Goal: Information Seeking & Learning: Learn about a topic

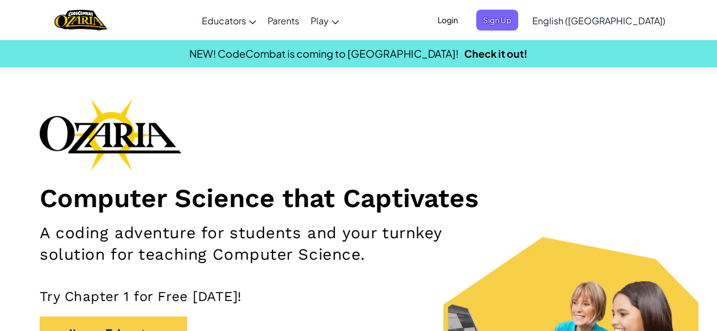
click at [464, 21] on span "Login" at bounding box center [447, 20] width 34 height 21
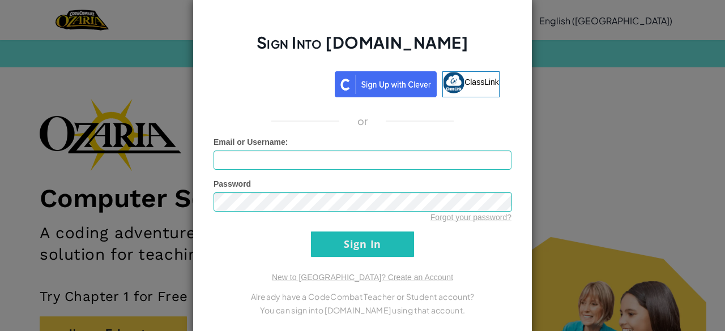
click at [563, 67] on div "Sign Into [DOMAIN_NAME] ClassLink or Unknown Error Email or Username : Password…" at bounding box center [362, 165] width 725 height 331
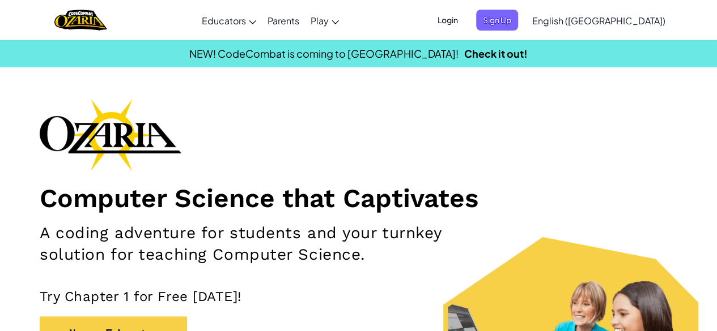
click at [464, 19] on span "Login" at bounding box center [447, 20] width 34 height 21
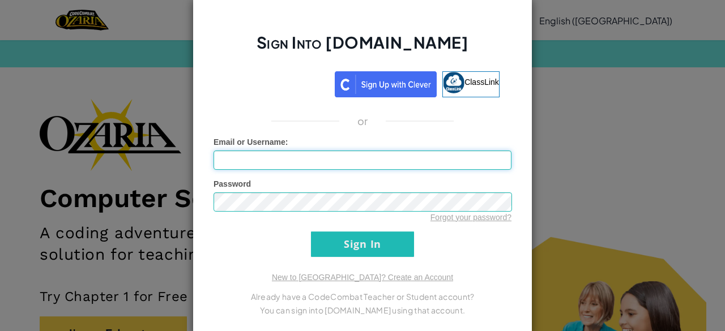
click at [415, 155] on input "Email or Username :" at bounding box center [363, 160] width 298 height 19
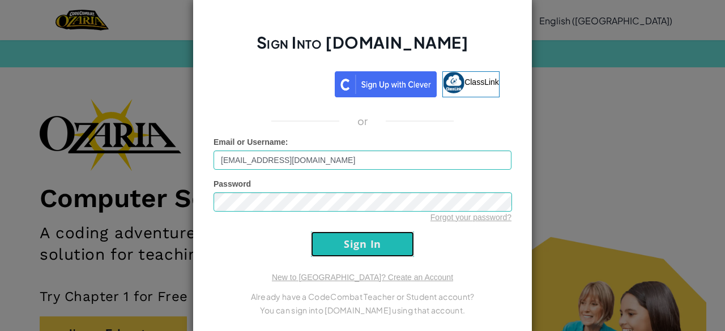
click at [368, 249] on input "Sign In" at bounding box center [362, 244] width 103 height 25
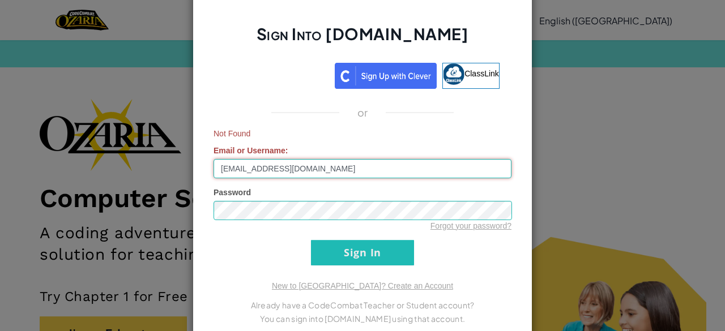
click at [335, 169] on input "[EMAIL_ADDRESS][DOMAIN_NAME]" at bounding box center [363, 168] width 298 height 19
type input "8"
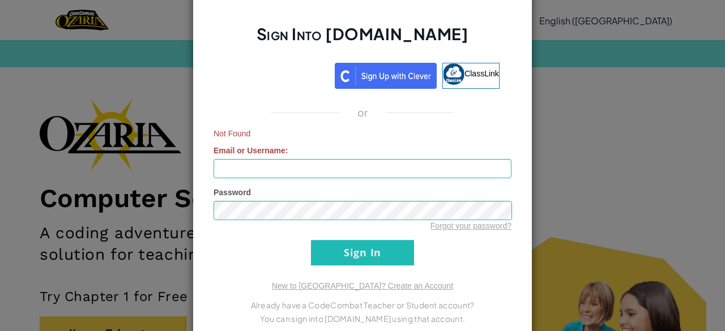
click at [328, 230] on div "Forgot your password?" at bounding box center [363, 225] width 298 height 11
click at [272, 161] on input "Email or Username :" at bounding box center [363, 168] width 298 height 19
type input "[EMAIL_ADDRESS][DOMAIN_NAME]"
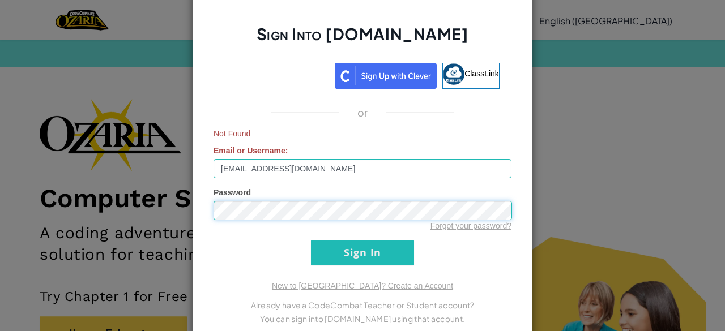
click at [311, 240] on input "Sign In" at bounding box center [362, 252] width 103 height 25
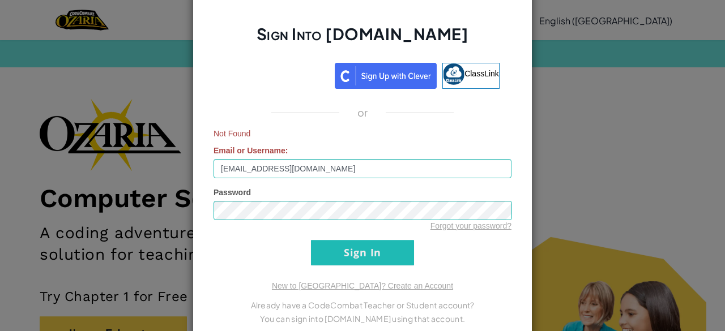
click at [108, 189] on div "Sign Into [DOMAIN_NAME] ClassLink or Not Found Email or Username : [EMAIL_ADDRE…" at bounding box center [362, 165] width 725 height 331
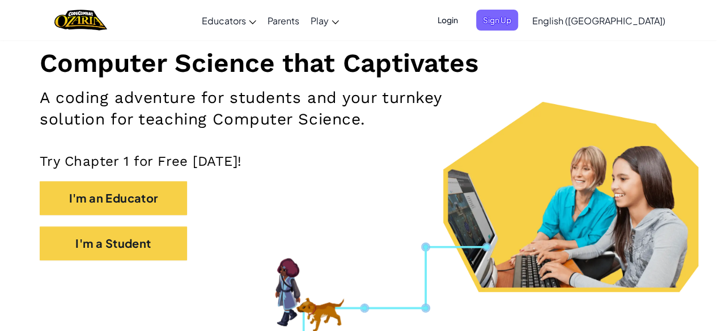
scroll to position [136, 0]
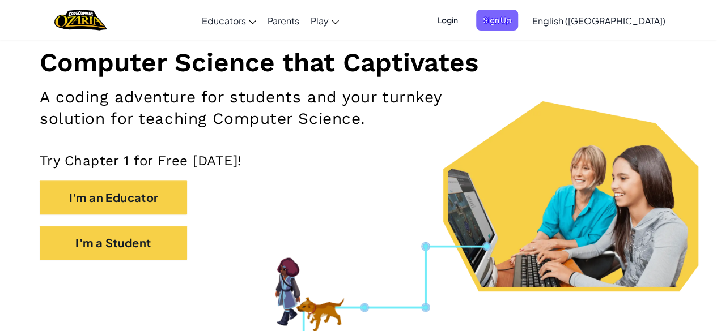
drag, startPoint x: 270, startPoint y: 126, endPoint x: 233, endPoint y: 113, distance: 39.2
click at [233, 113] on h2 "A coding adventure for students and your turnkey solution for teaching Computer…" at bounding box center [253, 108] width 427 height 43
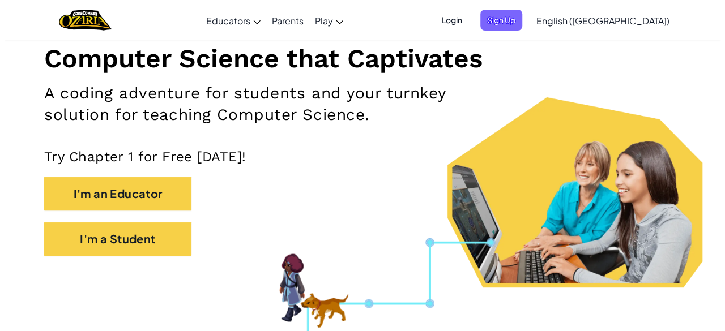
scroll to position [144, 0]
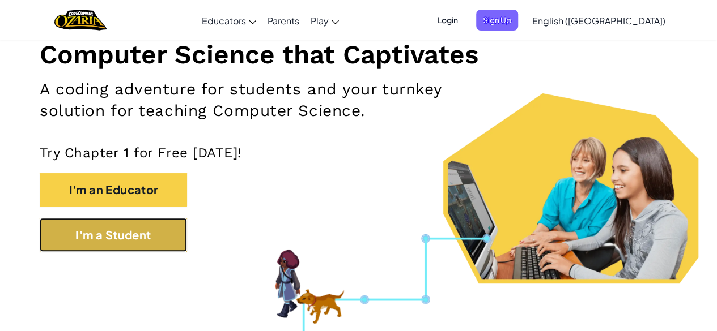
click at [127, 238] on button "I'm a Student" at bounding box center [113, 235] width 147 height 34
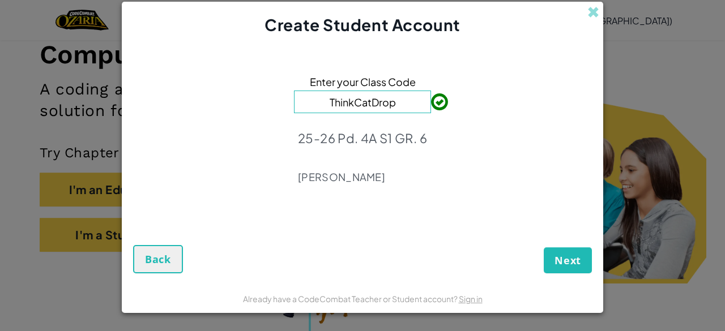
type input "ThinkCatDrop"
click at [557, 249] on button "Next" at bounding box center [568, 261] width 48 height 26
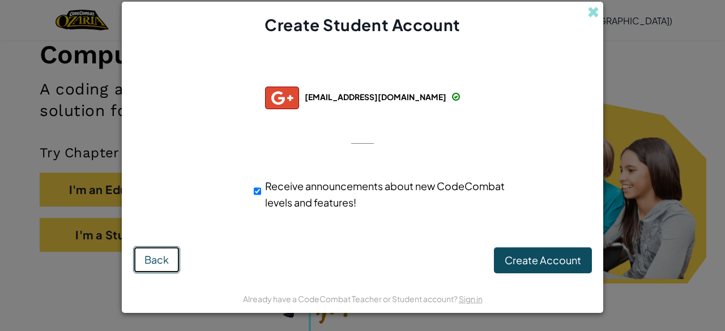
click at [145, 259] on span "Back" at bounding box center [156, 259] width 24 height 13
click at [526, 261] on span "Create Account" at bounding box center [543, 260] width 76 height 13
click at [515, 263] on button "Create Account" at bounding box center [543, 261] width 98 height 26
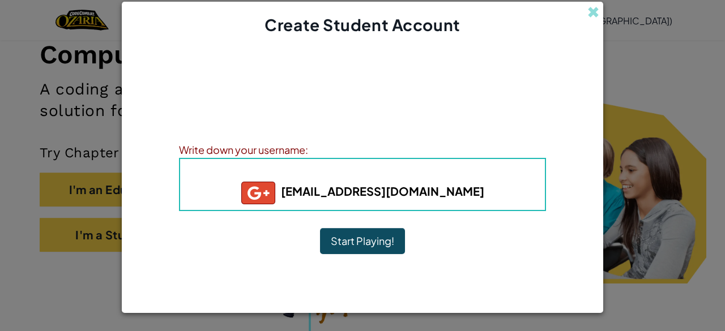
click at [373, 249] on button "Start Playing!" at bounding box center [362, 241] width 85 height 26
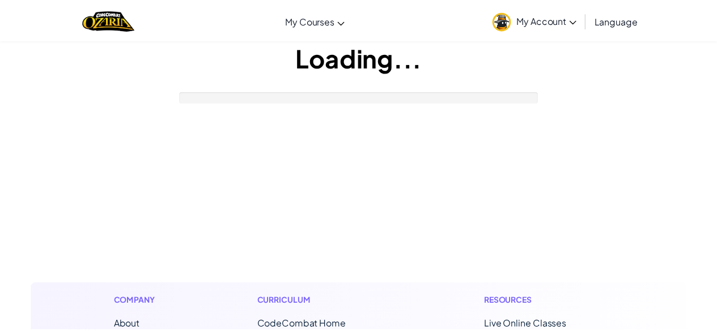
scroll to position [144, 0]
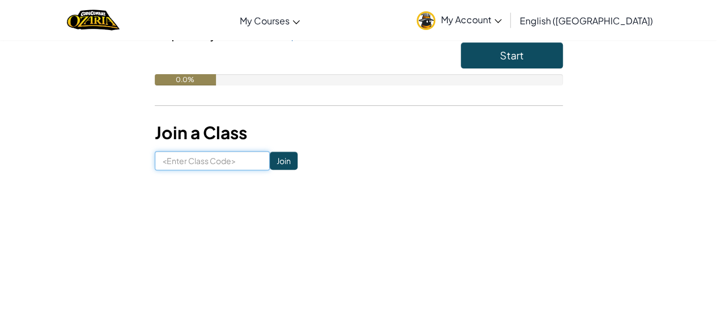
click at [205, 163] on input at bounding box center [212, 160] width 115 height 19
type input "ThinkCatDrop"
click at [280, 160] on input "Join" at bounding box center [284, 161] width 28 height 18
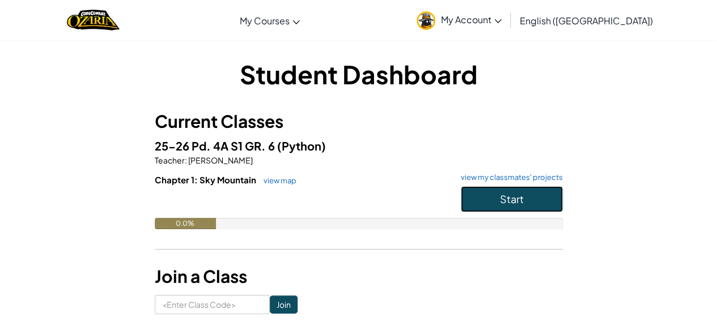
click at [476, 198] on button "Start" at bounding box center [511, 199] width 102 height 26
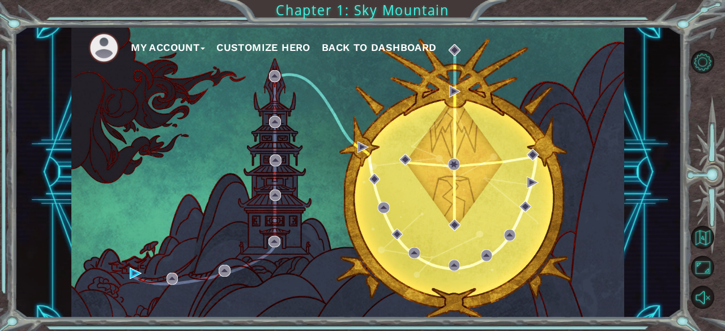
click at [238, 44] on button "Customize Hero" at bounding box center [263, 47] width 94 height 17
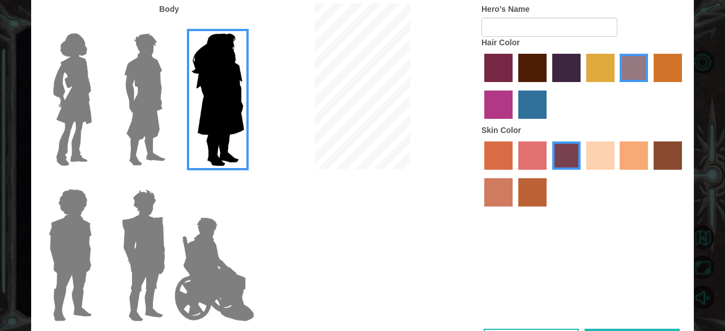
click at [60, 104] on img at bounding box center [73, 100] width 48 height 142
click at [96, 26] on input "Hero Connie" at bounding box center [96, 26] width 0 height 0
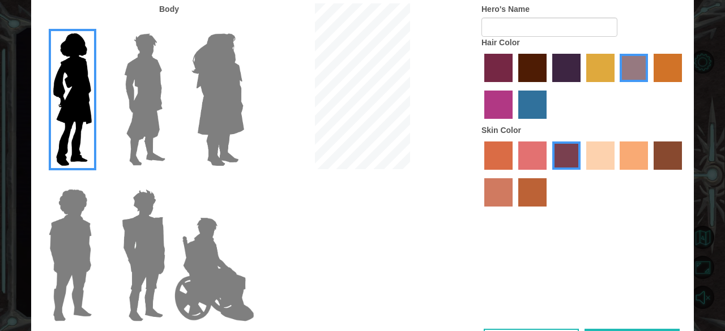
click at [148, 114] on img at bounding box center [145, 100] width 50 height 142
click at [170, 26] on input "Hero Lars" at bounding box center [170, 26] width 0 height 0
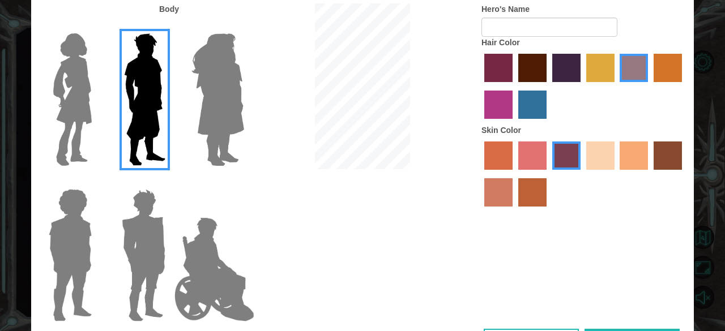
click at [69, 268] on img at bounding box center [70, 256] width 52 height 142
click at [96, 182] on input "Hero Steven" at bounding box center [96, 182] width 0 height 0
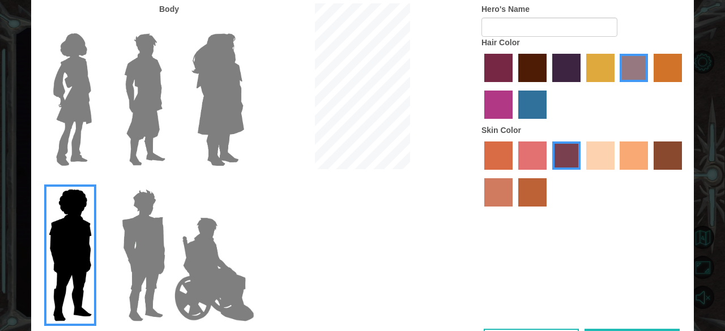
click at [167, 249] on img at bounding box center [143, 256] width 53 height 142
click at [170, 182] on input "Hero Garnet" at bounding box center [170, 182] width 0 height 0
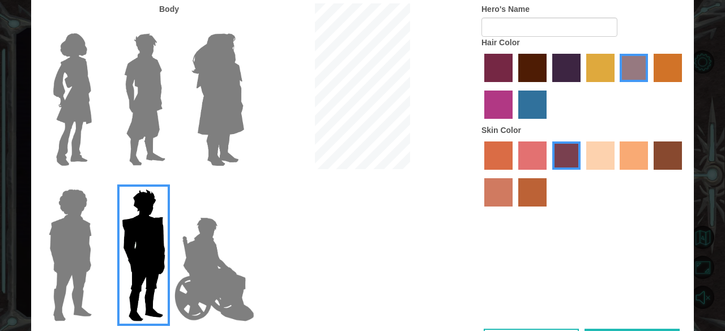
click at [223, 268] on img at bounding box center [214, 269] width 89 height 113
click at [244, 182] on input "Hero Jamie" at bounding box center [244, 182] width 0 height 0
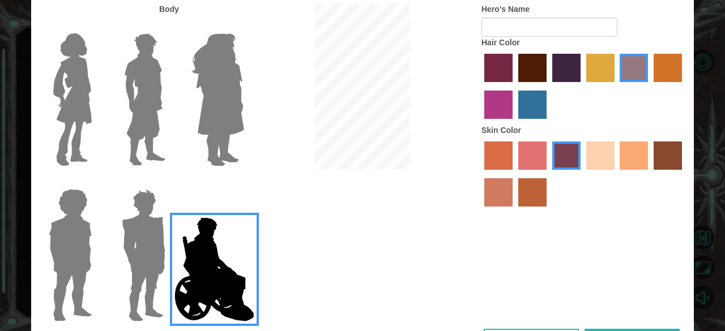
click at [143, 112] on img at bounding box center [145, 100] width 50 height 142
click at [170, 26] on input "Hero Lars" at bounding box center [170, 26] width 0 height 0
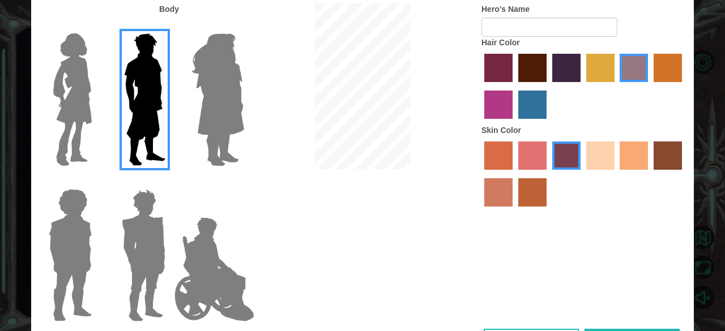
click at [67, 100] on img at bounding box center [73, 100] width 48 height 142
click at [96, 26] on input "Hero Connie" at bounding box center [96, 26] width 0 height 0
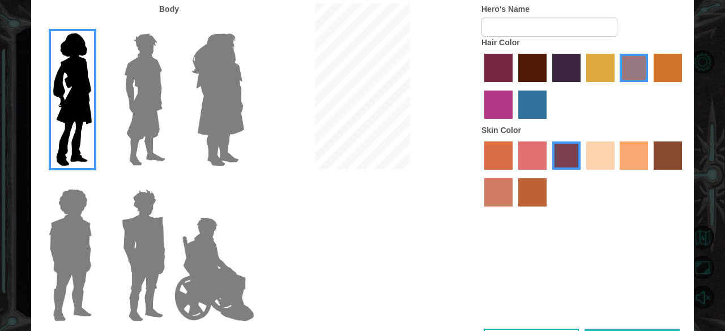
click at [69, 240] on img at bounding box center [70, 256] width 52 height 142
click at [96, 182] on input "Hero Steven" at bounding box center [96, 182] width 0 height 0
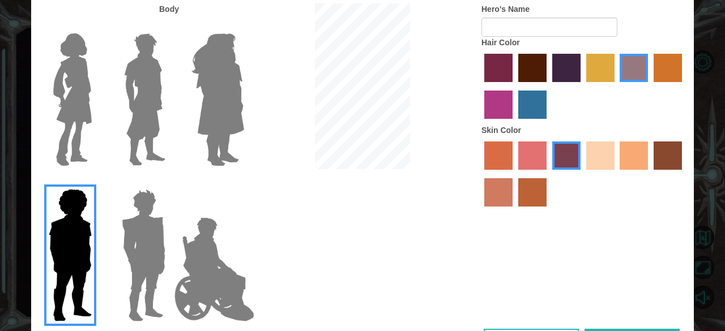
click at [223, 114] on img at bounding box center [218, 100] width 62 height 142
click at [244, 26] on input "Hero Amethyst" at bounding box center [244, 26] width 0 height 0
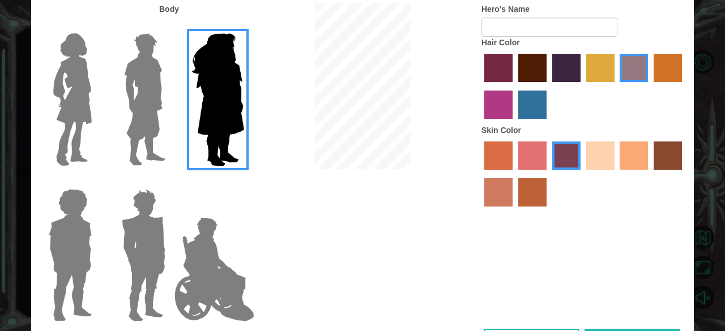
click at [74, 100] on img at bounding box center [73, 100] width 48 height 142
click at [96, 26] on input "Hero Connie" at bounding box center [96, 26] width 0 height 0
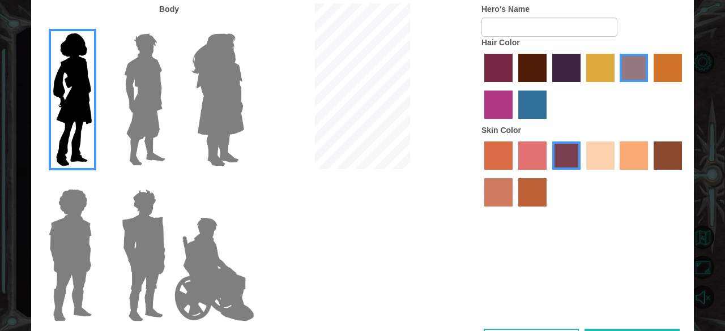
click at [532, 65] on label "maroon hair color" at bounding box center [532, 68] width 28 height 28
click at [514, 86] on input "maroon hair color" at bounding box center [514, 86] width 0 height 0
click at [568, 69] on label "hot purple hair color" at bounding box center [566, 68] width 28 height 28
click at [548, 86] on input "hot purple hair color" at bounding box center [548, 86] width 0 height 0
click at [608, 155] on label "sandy beach skin color" at bounding box center [600, 156] width 28 height 28
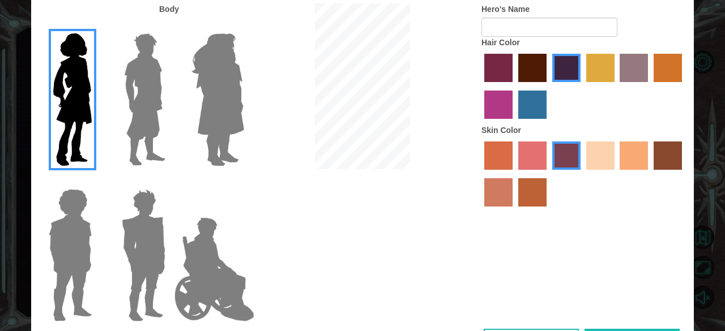
click at [582, 174] on input "sandy beach skin color" at bounding box center [582, 174] width 0 height 0
click at [638, 159] on label "tacao skin color" at bounding box center [634, 156] width 28 height 28
click at [616, 174] on input "tacao skin color" at bounding box center [616, 174] width 0 height 0
click at [600, 152] on label "sandy beach skin color" at bounding box center [600, 156] width 28 height 28
click at [582, 174] on input "sandy beach skin color" at bounding box center [582, 174] width 0 height 0
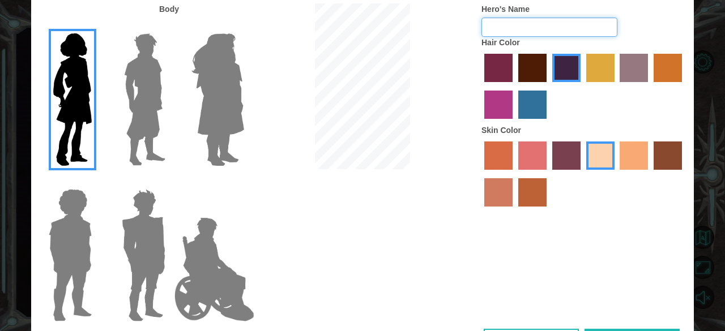
click at [530, 27] on input "Hero's Name" at bounding box center [549, 27] width 136 height 19
type input "f"
type input "Felicity"
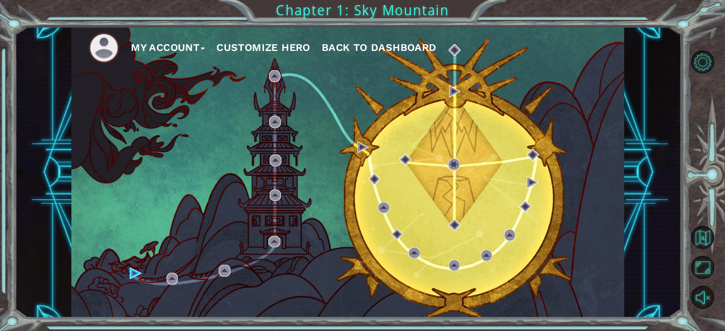
click at [186, 45] on button "My Account" at bounding box center [168, 47] width 74 height 17
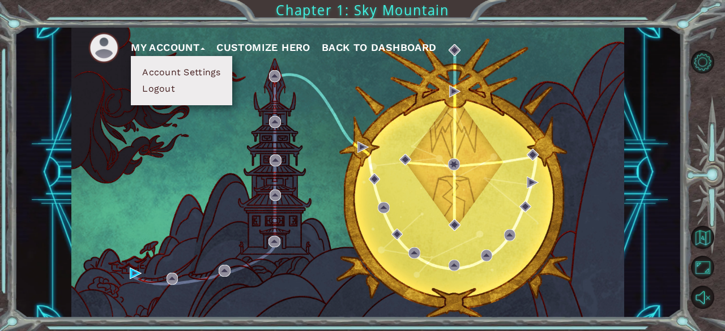
click at [247, 138] on div "My Account Account Settings Logout Customize Hero Back to Dashboard" at bounding box center [347, 173] width 553 height 292
click at [177, 42] on button "My Account" at bounding box center [168, 47] width 74 height 17
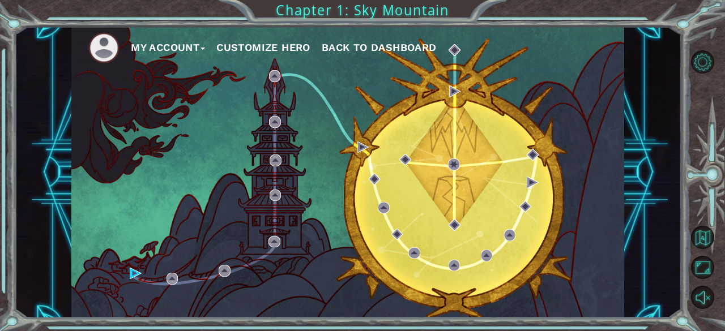
click at [449, 153] on div "My Account Customize Hero Back to Dashboard" at bounding box center [347, 173] width 553 height 292
click at [379, 93] on div "My Account Customize Hero Back to Dashboard" at bounding box center [347, 173] width 553 height 292
click at [702, 295] on button "Unmute" at bounding box center [702, 297] width 23 height 23
click at [701, 61] on button "Level Options" at bounding box center [702, 61] width 23 height 23
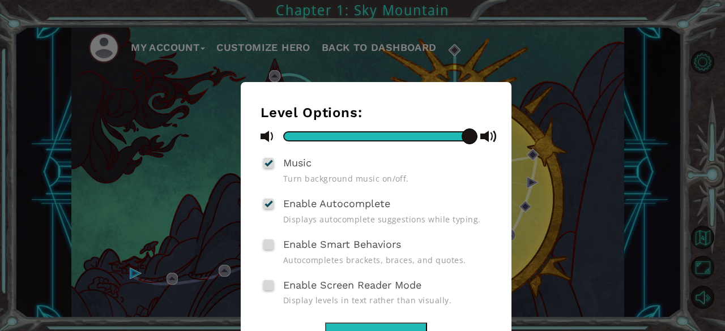
click at [372, 325] on button "Done" at bounding box center [376, 335] width 102 height 25
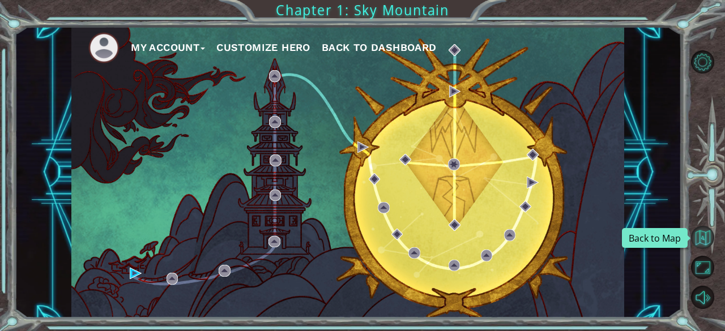
click at [706, 238] on button "Back to Map" at bounding box center [702, 237] width 23 height 23
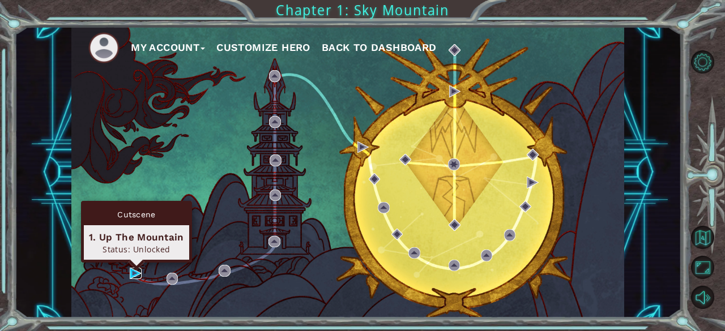
click at [134, 274] on img at bounding box center [135, 273] width 11 height 11
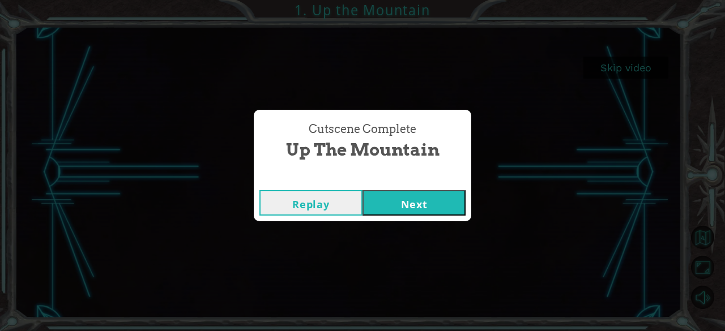
click at [428, 192] on button "Next" at bounding box center [413, 202] width 103 height 25
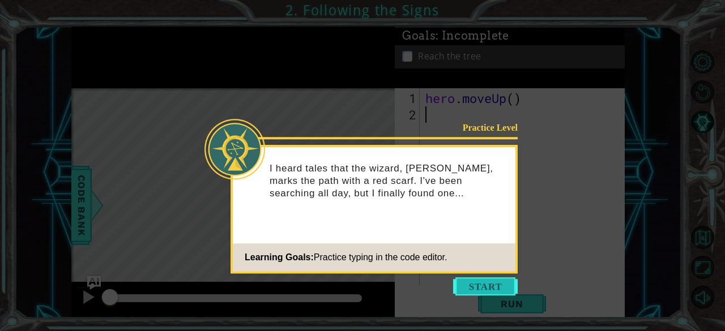
click at [498, 292] on button "Start" at bounding box center [485, 287] width 65 height 18
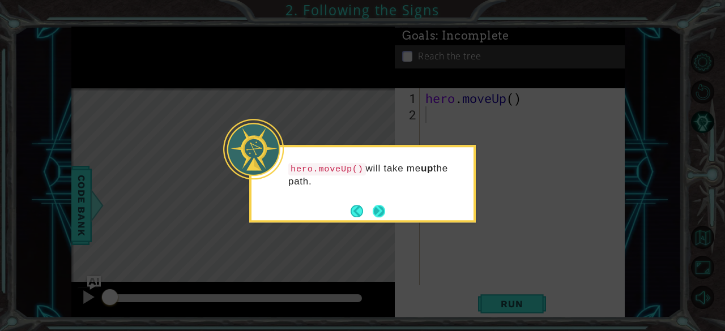
click at [379, 211] on button "Next" at bounding box center [379, 211] width 12 height 12
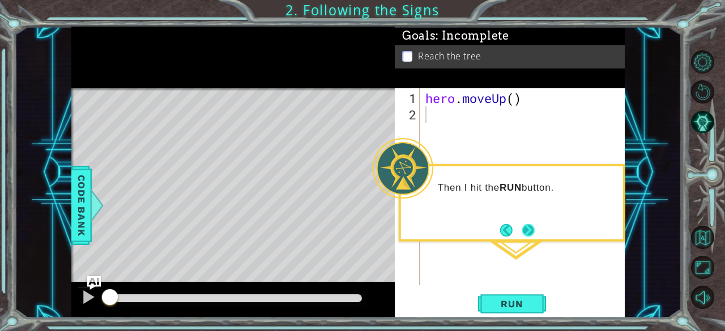
click at [530, 230] on button "Next" at bounding box center [528, 230] width 12 height 12
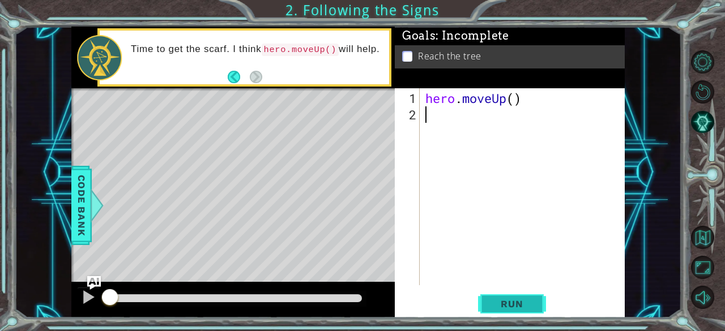
click at [507, 298] on span "Run" at bounding box center [511, 303] width 45 height 11
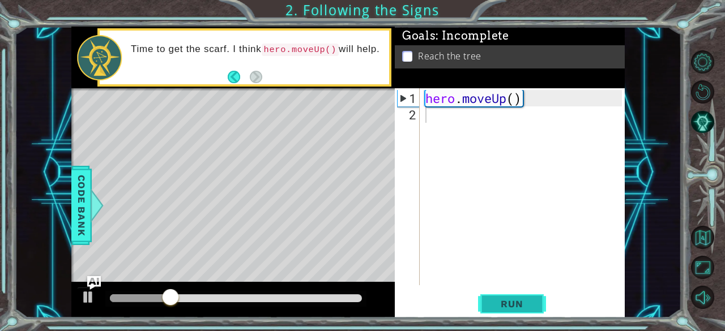
click at [509, 298] on span "Run" at bounding box center [511, 303] width 45 height 11
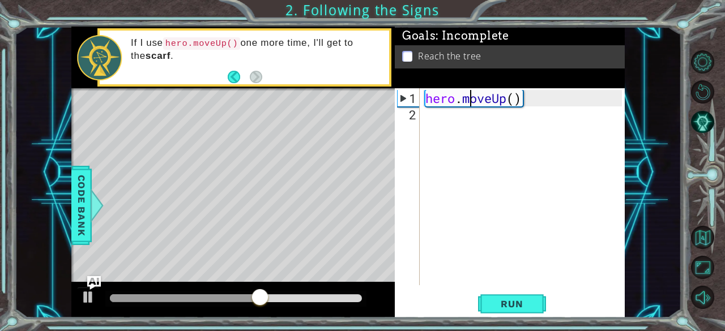
click at [472, 99] on div "hero . moveUp ( )" at bounding box center [525, 205] width 205 height 230
click at [472, 100] on div "hero . moveUp ( )" at bounding box center [525, 205] width 205 height 230
type textarea "hero.moveUp()"
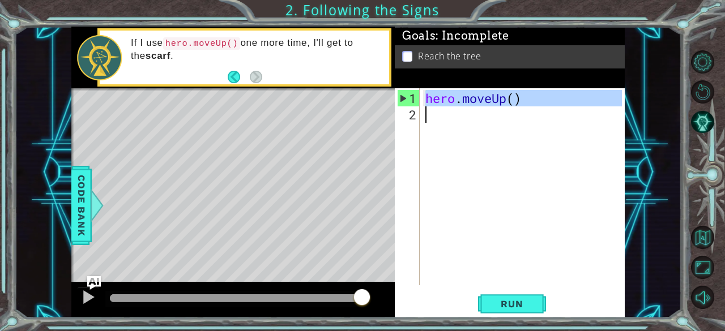
click at [467, 117] on div "hero . moveUp ( )" at bounding box center [522, 186] width 199 height 197
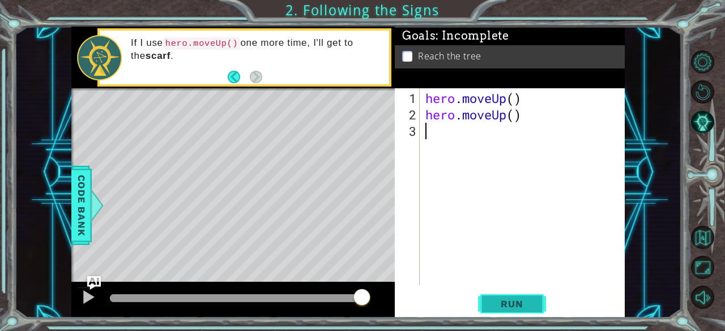
click at [521, 304] on span "Run" at bounding box center [511, 303] width 45 height 11
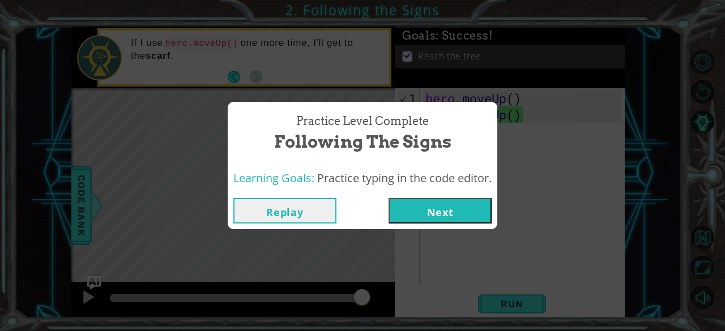
click at [469, 208] on button "Next" at bounding box center [440, 210] width 103 height 25
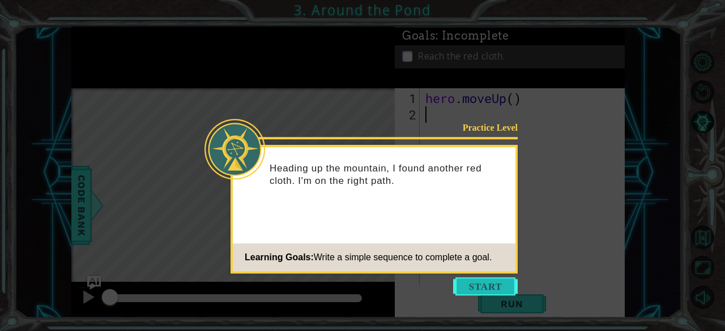
click at [486, 288] on button "Start" at bounding box center [485, 287] width 65 height 18
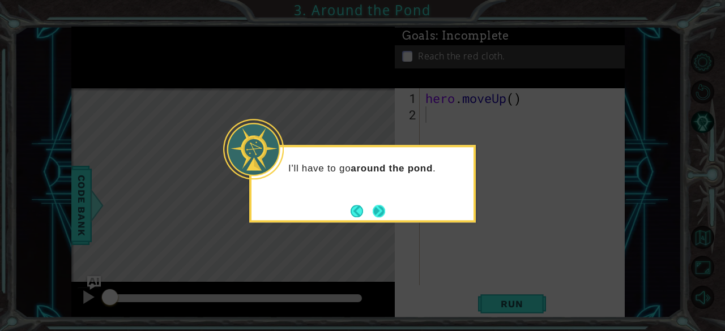
click at [385, 210] on button "Next" at bounding box center [379, 211] width 12 height 12
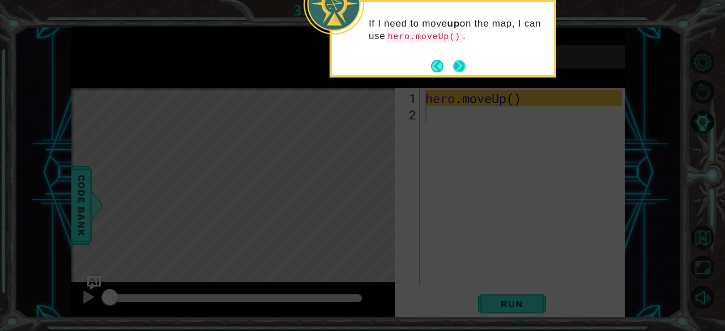
click at [459, 66] on button "Next" at bounding box center [459, 66] width 12 height 12
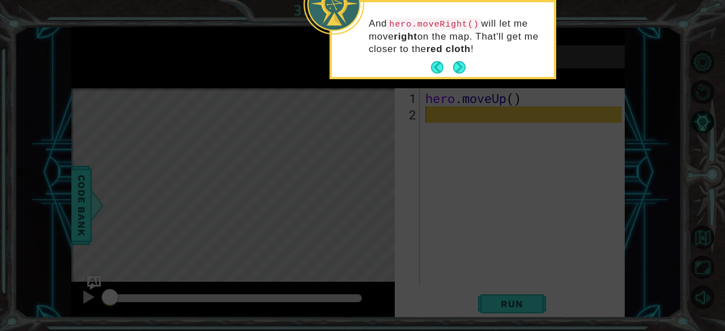
click at [459, 66] on button "Next" at bounding box center [459, 67] width 12 height 12
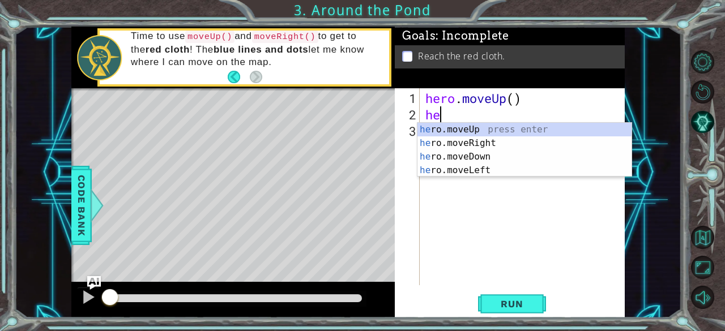
type textarea "her"
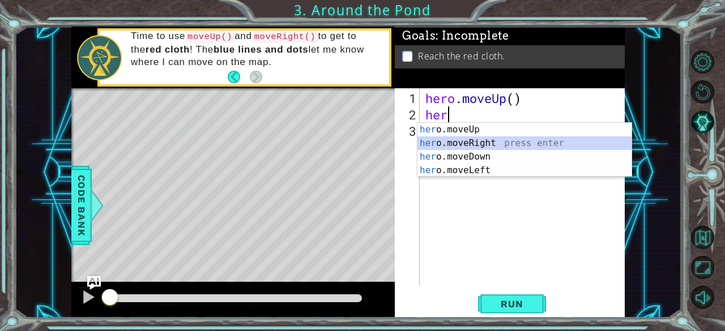
click at [504, 141] on div "her o.moveUp press enter her o.moveRight press enter her o.moveDown press enter…" at bounding box center [524, 164] width 215 height 82
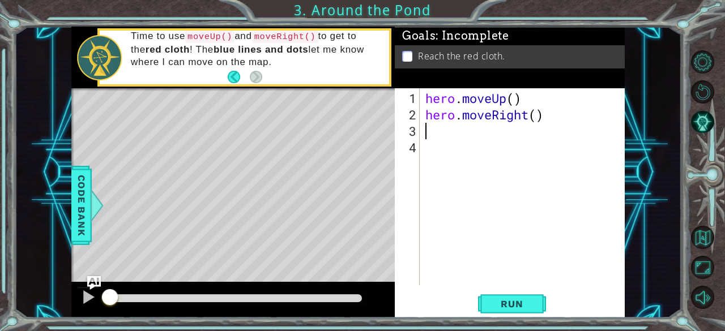
type textarea "h"
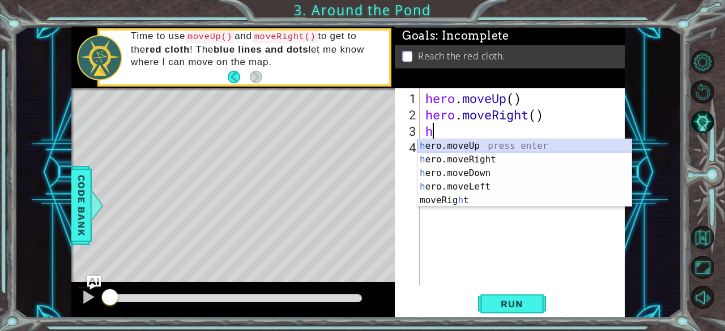
click at [508, 142] on div "h ero.moveUp press enter h ero.moveRight press enter h ero.moveDown press enter…" at bounding box center [524, 186] width 215 height 95
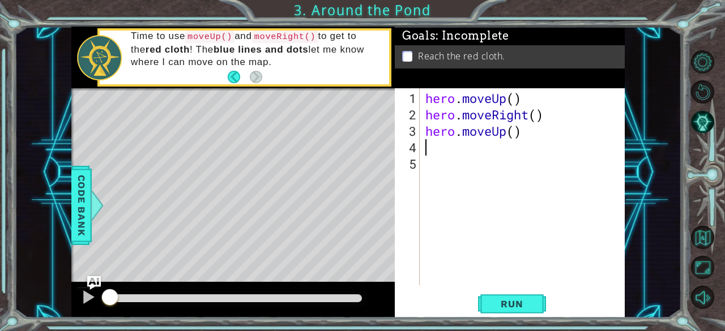
type textarea "hero.moveUp()"
click at [469, 158] on div "hero . moveUp ( ) hero . moveRight ( ) hero . moveUp ( )" at bounding box center [525, 205] width 205 height 230
type textarea "h"
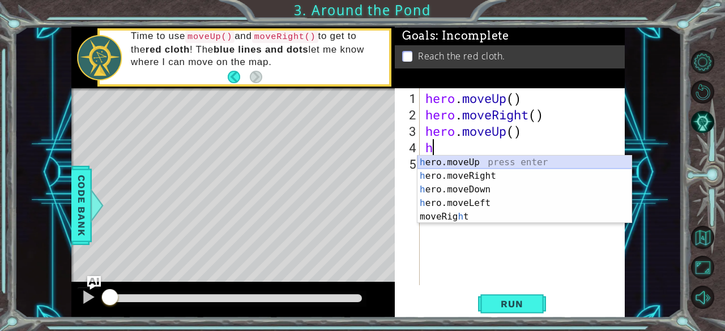
click at [470, 158] on div "h ero.moveUp press enter h ero.moveRight press enter h ero.moveDown press enter…" at bounding box center [524, 203] width 215 height 95
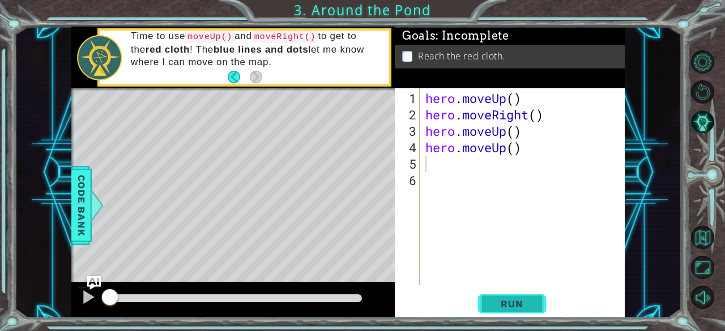
click at [503, 304] on span "Run" at bounding box center [511, 303] width 45 height 11
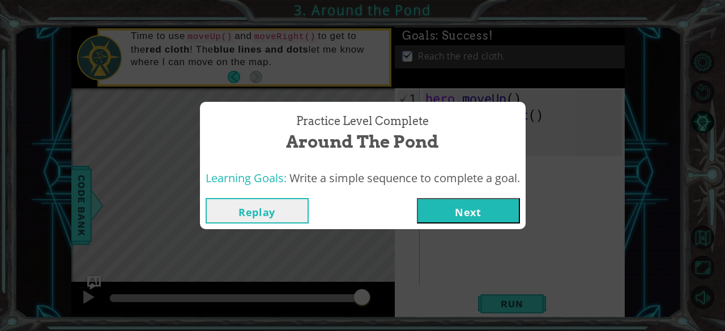
click at [470, 208] on button "Next" at bounding box center [468, 210] width 103 height 25
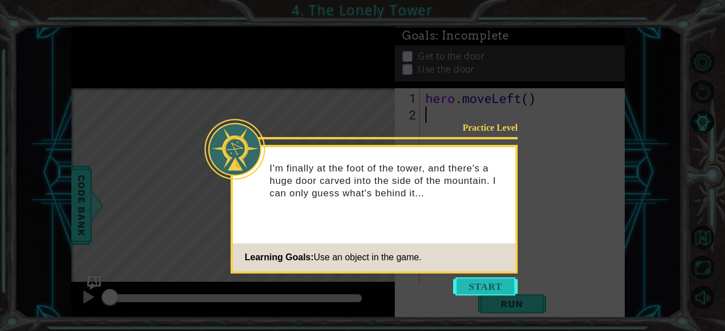
click at [474, 281] on button "Start" at bounding box center [485, 287] width 65 height 18
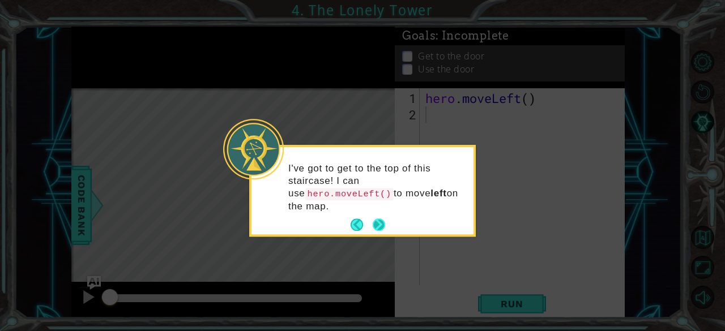
click at [381, 226] on button "Next" at bounding box center [379, 225] width 12 height 12
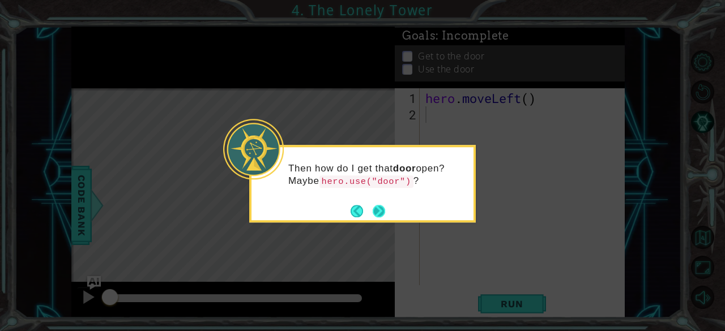
click at [379, 211] on button "Next" at bounding box center [379, 211] width 12 height 12
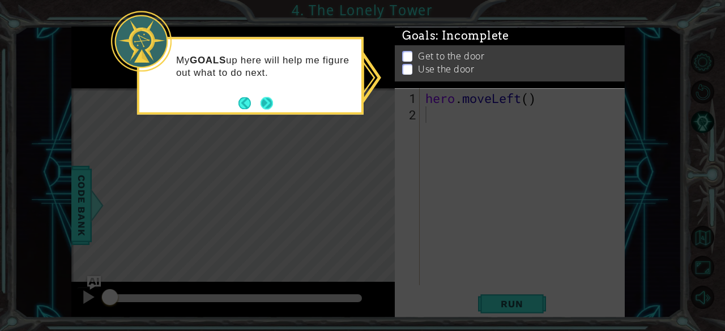
click at [261, 99] on button "Next" at bounding box center [267, 103] width 12 height 12
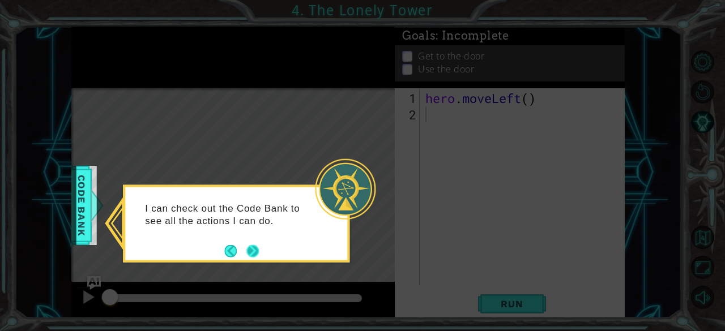
click at [259, 248] on button "Next" at bounding box center [252, 251] width 12 height 12
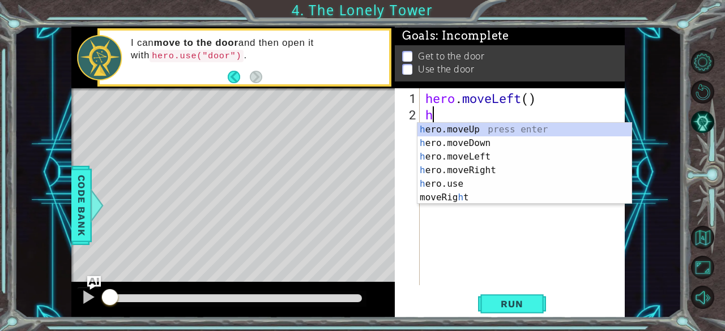
type textarea "he"
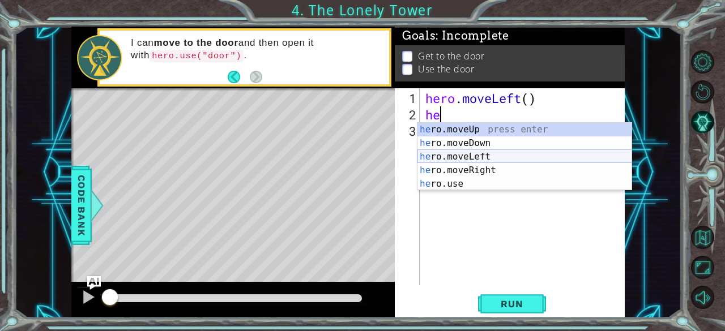
click at [479, 152] on div "he ro.moveUp press enter he ro.moveDown press enter he ro.moveLeft press enter …" at bounding box center [524, 170] width 215 height 95
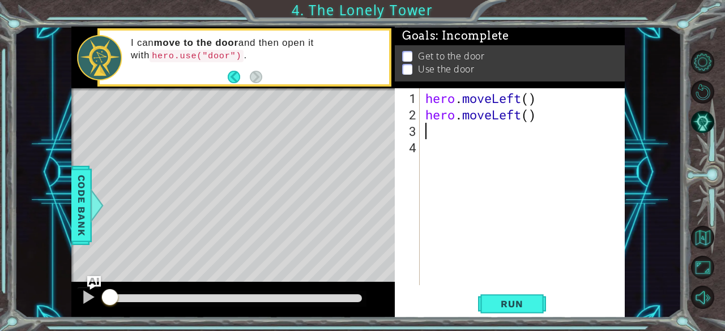
type textarea "h"
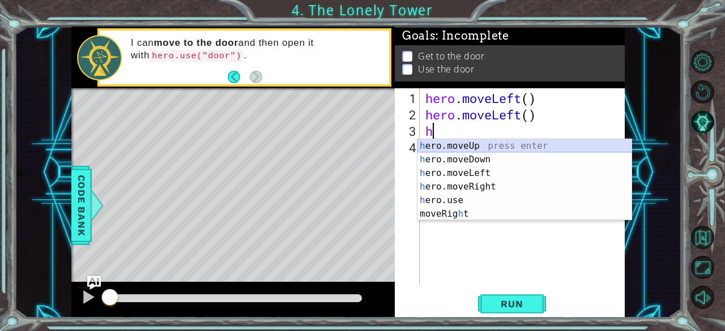
click at [449, 146] on div "h ero.moveUp press enter h ero.moveDown press enter h ero.moveLeft press enter …" at bounding box center [524, 193] width 215 height 109
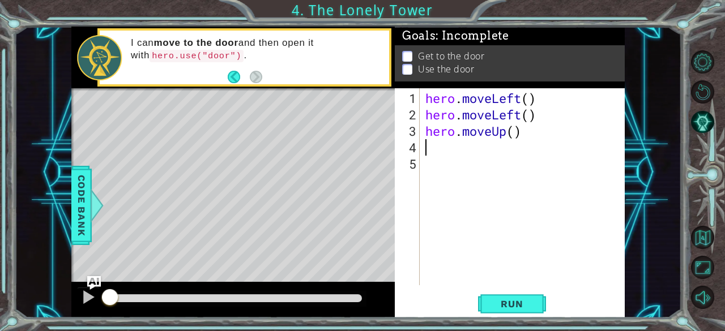
type textarea "h"
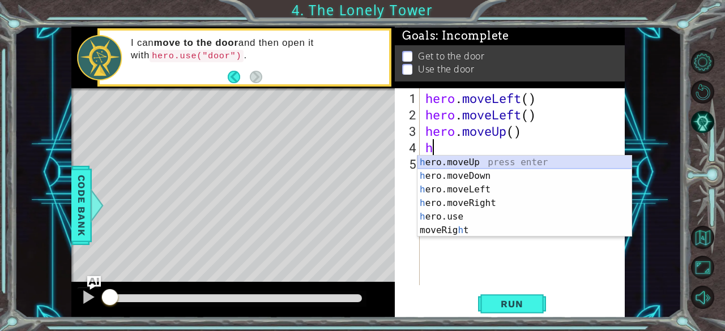
click at [451, 157] on div "h ero.moveUp press enter h ero.moveDown press enter h ero.moveLeft press enter …" at bounding box center [524, 210] width 215 height 109
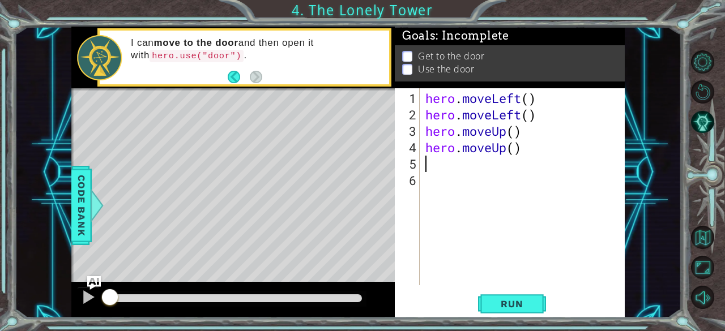
type textarea "h"
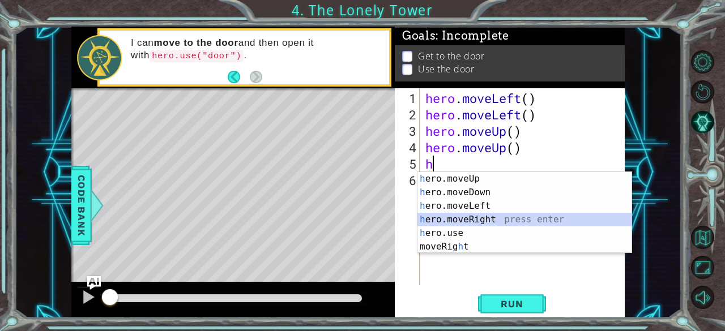
click at [466, 218] on div "h ero.moveUp press enter h ero.moveDown press enter h ero.moveLeft press enter …" at bounding box center [524, 226] width 215 height 109
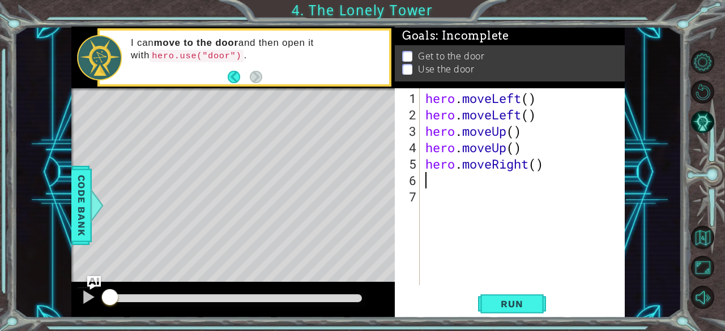
type textarea "h"
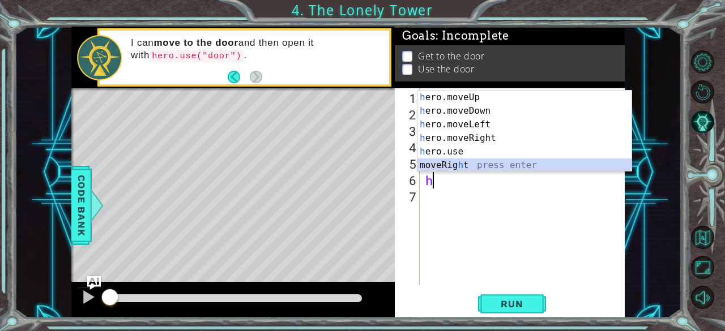
click at [451, 168] on div "h ero.moveUp press enter h ero.moveDown press enter h ero.moveLeft press enter …" at bounding box center [524, 145] width 215 height 109
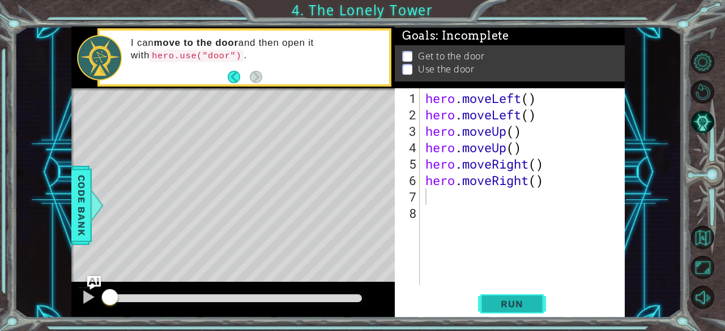
click at [510, 298] on span "Run" at bounding box center [511, 303] width 45 height 11
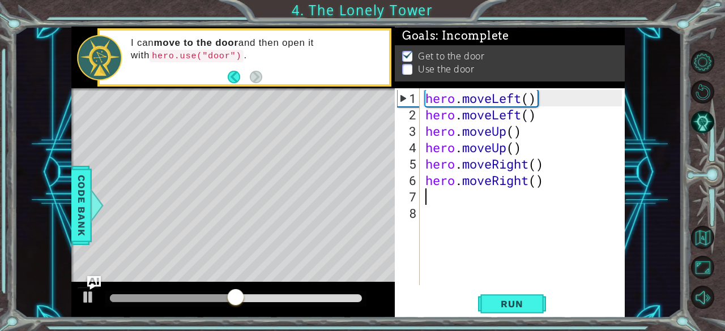
click at [438, 199] on div "hero . moveLeft ( ) hero . moveLeft ( ) hero . moveUp ( ) hero . moveUp ( ) her…" at bounding box center [525, 205] width 205 height 230
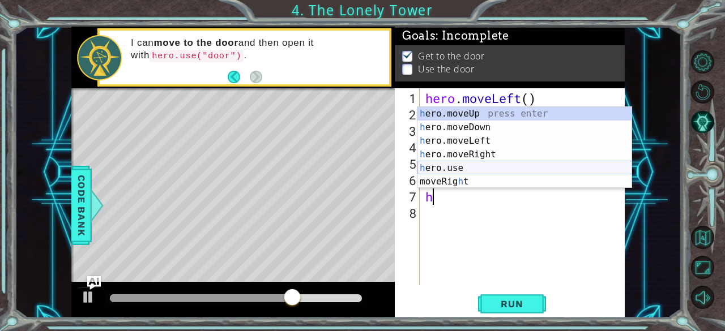
click at [486, 164] on div "h ero.moveUp press enter h ero.moveDown press enter h ero.moveLeft press enter …" at bounding box center [524, 161] width 215 height 109
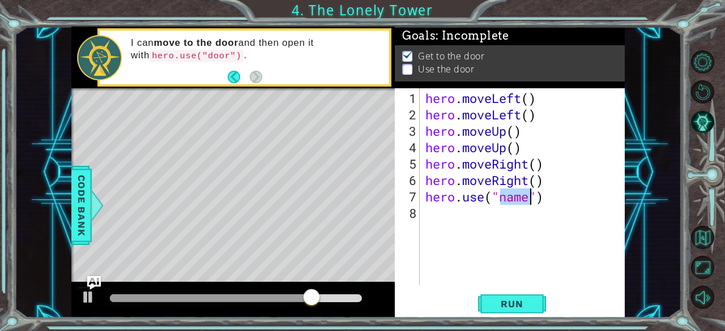
click at [514, 199] on div "hero . moveLeft ( ) hero . moveLeft ( ) hero . moveUp ( ) hero . moveUp ( ) her…" at bounding box center [522, 186] width 199 height 197
click at [512, 199] on div "hero . moveLeft ( ) hero . moveLeft ( ) hero . moveUp ( ) hero . moveUp ( ) her…" at bounding box center [525, 205] width 205 height 230
type textarea "hero.use("door")"
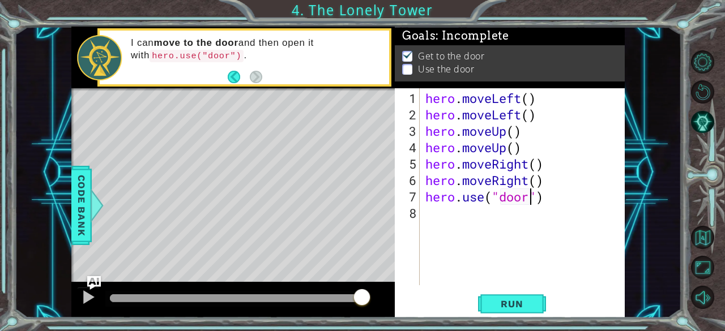
scroll to position [0, 0]
click at [526, 310] on button "Run" at bounding box center [512, 304] width 68 height 23
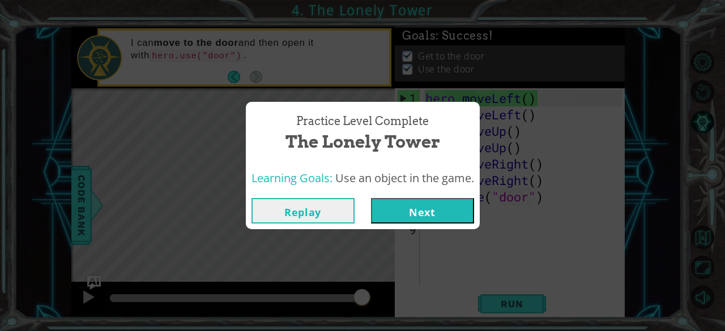
click at [406, 210] on button "Next" at bounding box center [422, 210] width 103 height 25
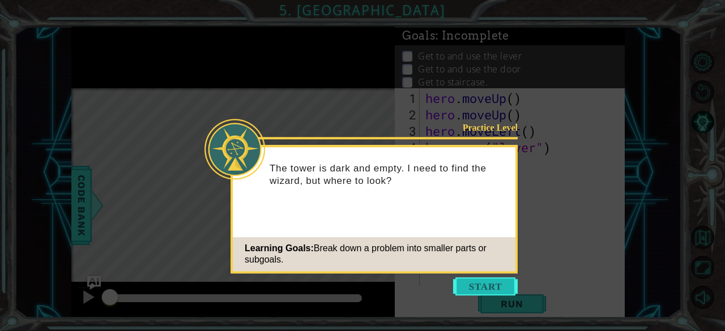
click at [478, 286] on button "Start" at bounding box center [485, 287] width 65 height 18
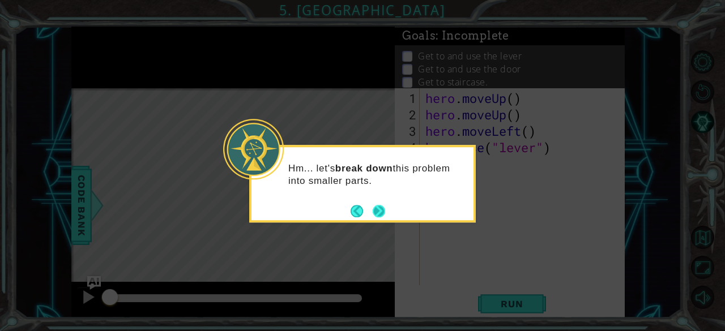
click at [385, 213] on button "Next" at bounding box center [379, 211] width 12 height 12
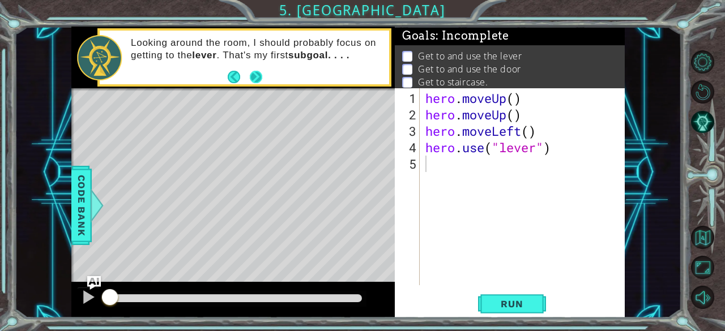
click at [257, 75] on button "Next" at bounding box center [256, 77] width 12 height 12
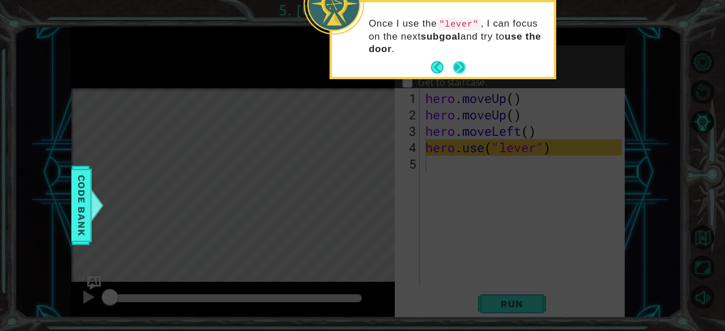
click at [460, 67] on button "Next" at bounding box center [459, 67] width 12 height 12
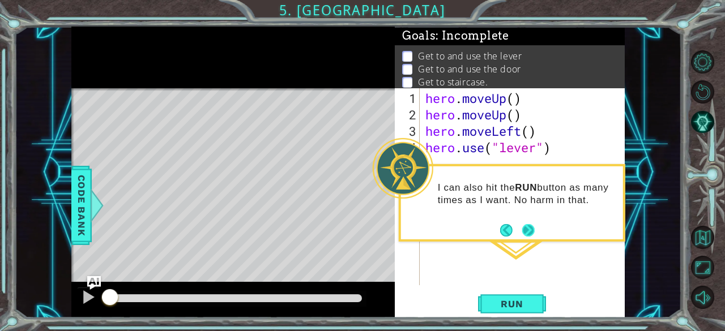
click at [526, 229] on button "Next" at bounding box center [528, 230] width 12 height 12
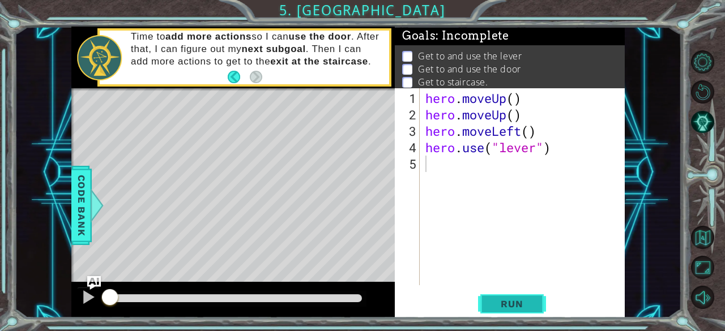
click at [517, 307] on span "Run" at bounding box center [511, 303] width 45 height 11
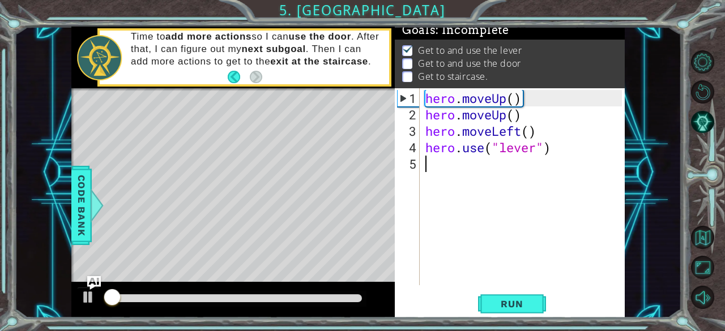
scroll to position [10, 0]
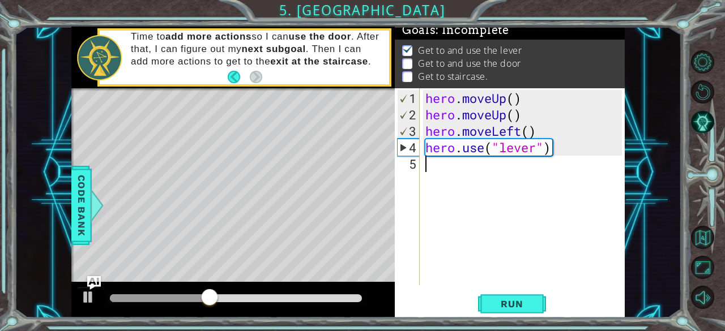
type textarea "h"
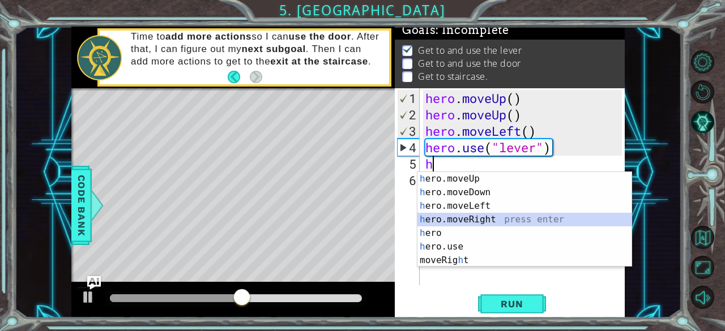
click at [513, 221] on div "h ero.moveUp press enter h ero.moveDown press enter h ero.moveLeft press enter …" at bounding box center [524, 233] width 215 height 122
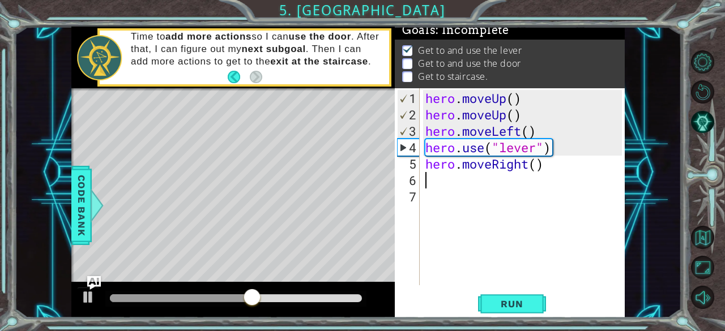
type textarea "h"
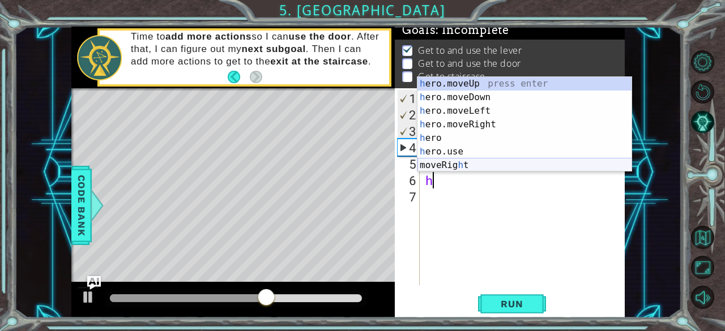
click at [474, 162] on div "h ero.moveUp press enter h ero.moveDown press enter h ero.moveLeft press enter …" at bounding box center [524, 138] width 215 height 122
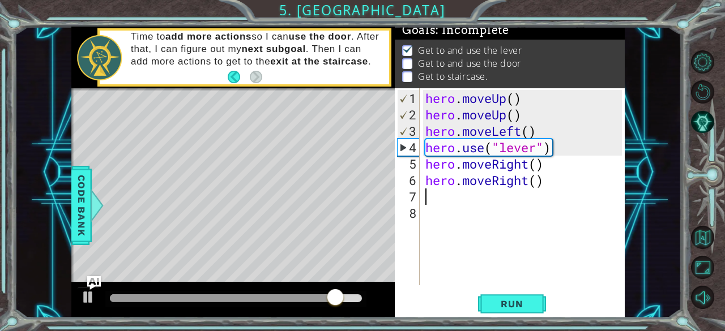
type textarea "h"
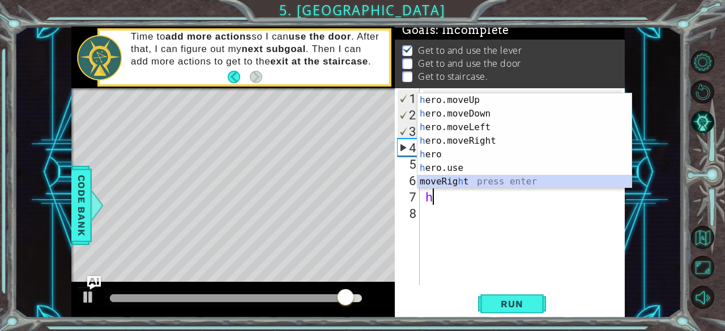
click at [489, 180] on div "h ero.moveUp press enter h ero.moveDown press enter h ero.moveLeft press enter …" at bounding box center [524, 154] width 215 height 122
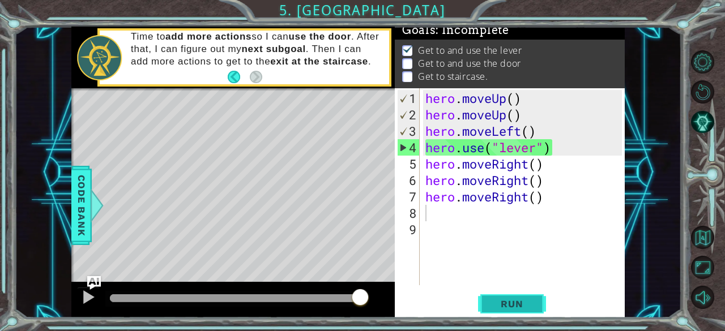
click at [492, 301] on span "Run" at bounding box center [511, 303] width 45 height 11
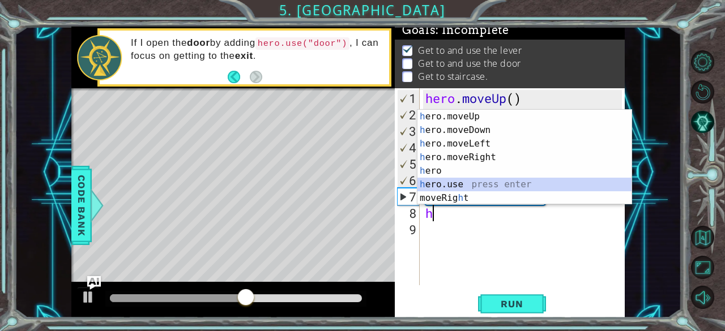
click at [485, 183] on div "h ero.moveUp press enter h ero.moveDown press enter h ero.moveLeft press enter …" at bounding box center [524, 171] width 215 height 122
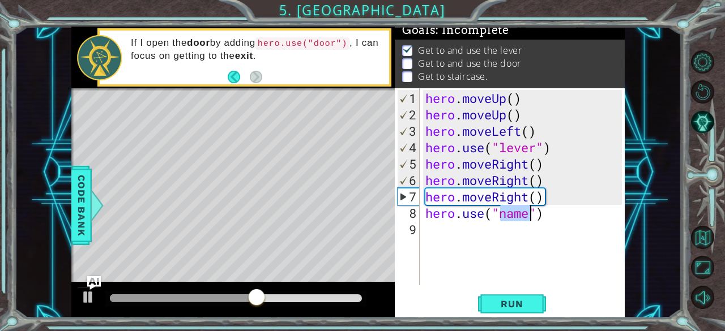
click at [518, 218] on div "hero . moveUp ( ) hero . moveUp ( ) hero . moveLeft ( ) hero . use ( "lever" ) …" at bounding box center [522, 186] width 199 height 197
click at [518, 218] on div "hero . moveUp ( ) hero . moveUp ( ) hero . moveLeft ( ) hero . use ( "lever" ) …" at bounding box center [525, 205] width 205 height 230
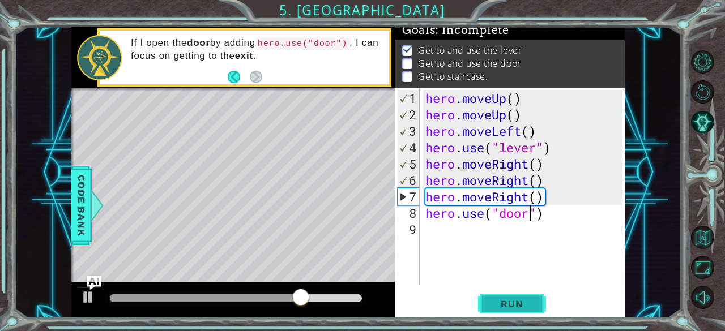
type textarea "hero.use("door")"
click at [517, 300] on span "Run" at bounding box center [511, 303] width 45 height 11
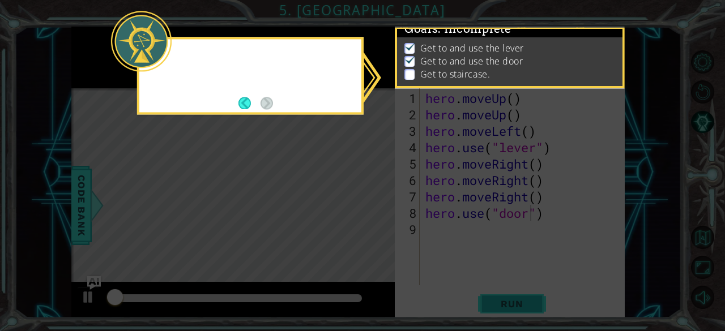
scroll to position [10, 0]
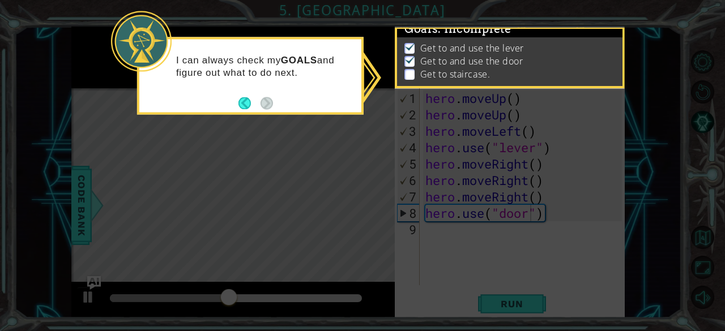
click at [338, 155] on icon at bounding box center [362, 165] width 725 height 331
click at [449, 57] on p "Get to and use the door" at bounding box center [471, 61] width 103 height 12
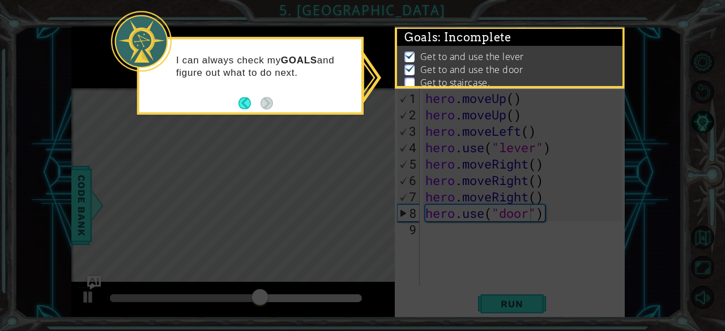
scroll to position [23, 0]
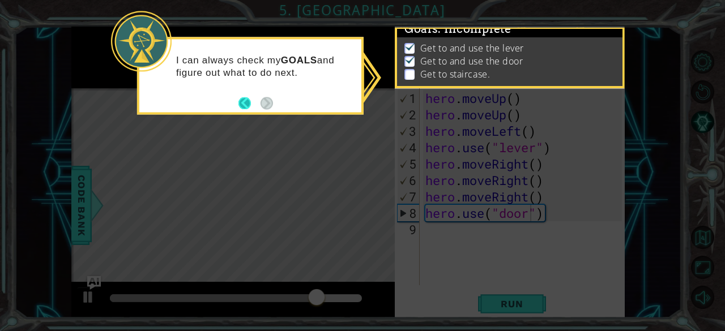
click at [242, 104] on button "Back" at bounding box center [249, 103] width 22 height 12
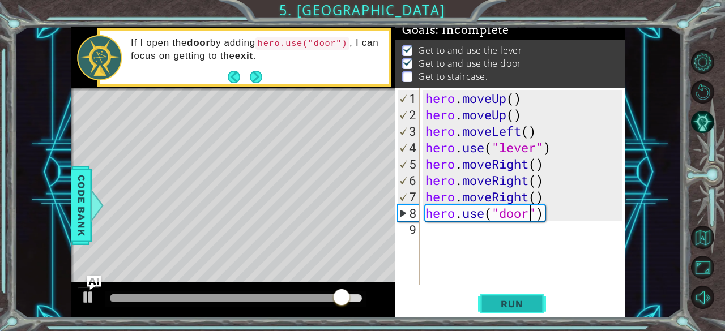
click at [481, 306] on button "Run" at bounding box center [512, 304] width 68 height 23
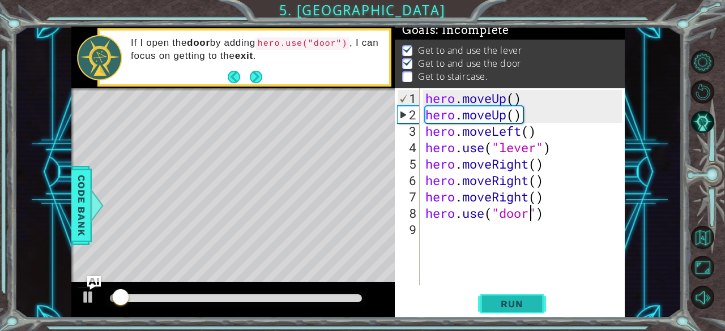
scroll to position [10, 0]
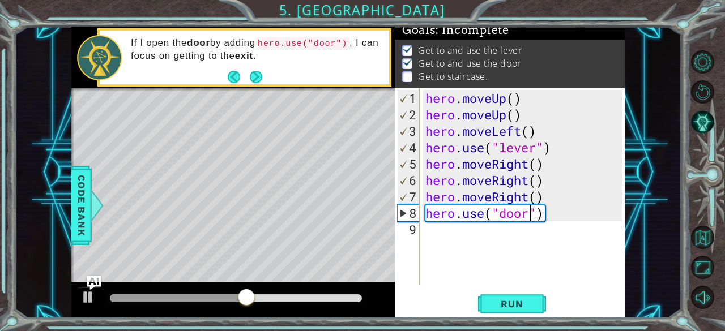
click at [427, 236] on div "hero . moveUp ( ) hero . moveUp ( ) hero . moveLeft ( ) hero . use ( "lever" ) …" at bounding box center [525, 205] width 205 height 230
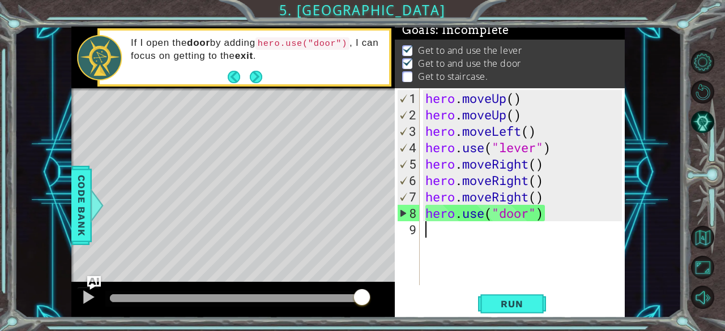
type textarea "h"
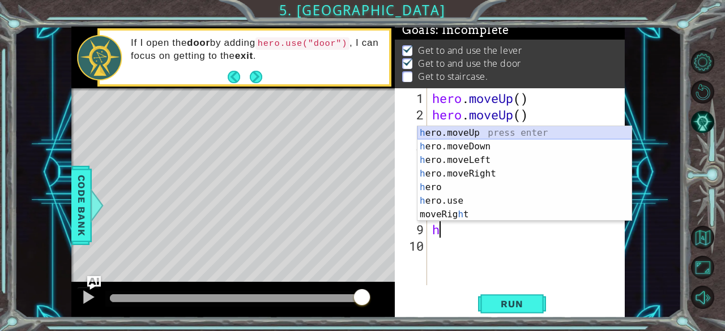
click at [494, 131] on div "h ero.moveUp press enter h ero.moveDown press enter h ero.moveLeft press enter …" at bounding box center [524, 187] width 215 height 122
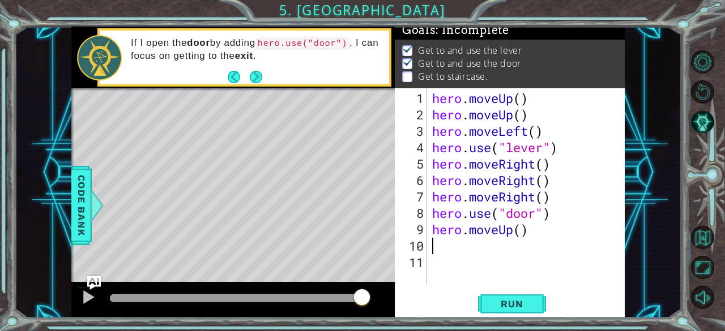
type textarea "h"
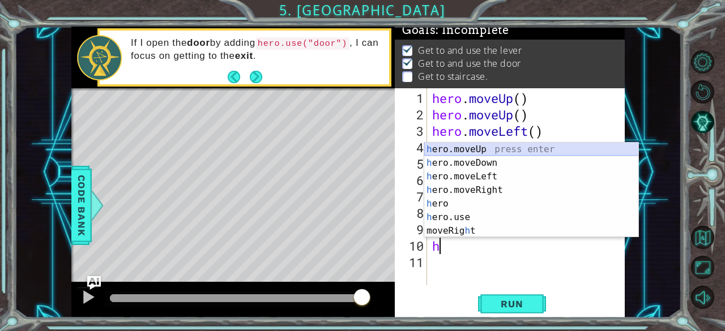
click at [464, 148] on div "h ero.moveUp press enter h ero.moveDown press enter h ero.moveLeft press enter …" at bounding box center [531, 204] width 215 height 122
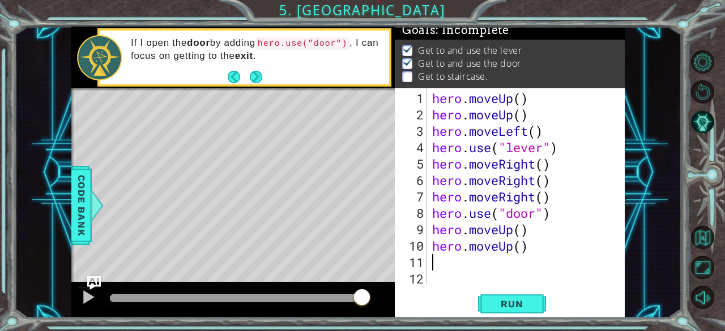
click at [449, 255] on div "hero . moveUp ( ) hero . moveUp ( ) hero . moveLeft ( ) hero . use ( "lever" ) …" at bounding box center [529, 205] width 198 height 230
type textarea "h"
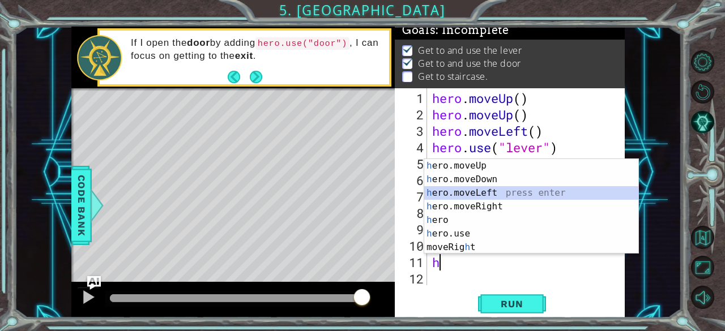
click at [461, 191] on div "h ero.moveUp press enter h ero.moveDown press enter h ero.moveLeft press enter …" at bounding box center [531, 220] width 215 height 122
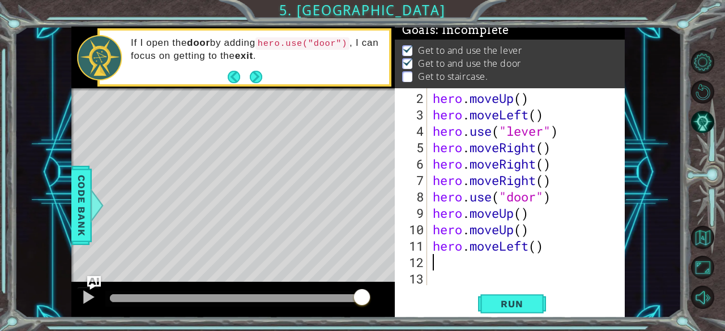
click at [446, 261] on div "hero . moveUp ( ) hero . moveLeft ( ) hero . use ( "lever" ) hero . moveRight (…" at bounding box center [524, 205] width 189 height 230
type textarea "h"
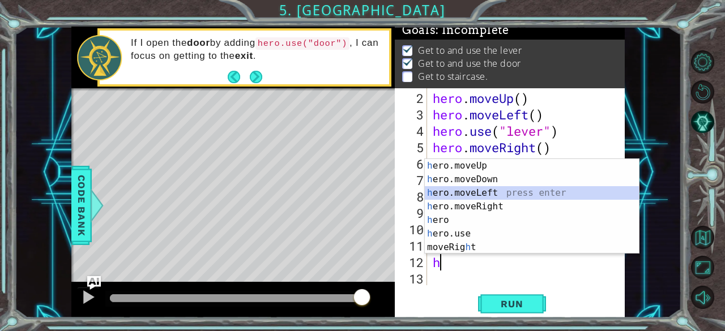
click at [477, 194] on div "h ero.moveUp press enter h ero.moveDown press enter h ero.moveLeft press enter …" at bounding box center [532, 220] width 215 height 122
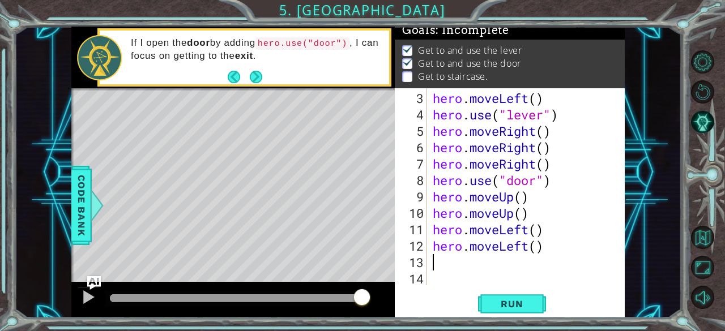
type textarea "h"
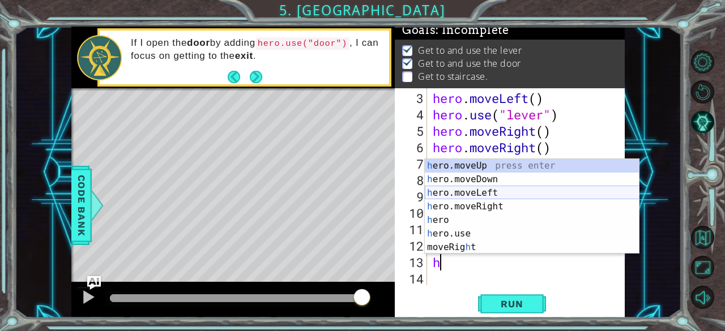
click at [479, 191] on div "h ero.moveUp press enter h ero.moveDown press enter h ero.moveLeft press enter …" at bounding box center [532, 220] width 215 height 122
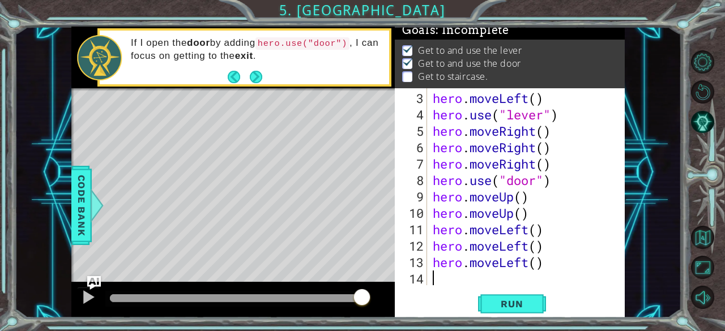
scroll to position [49, 0]
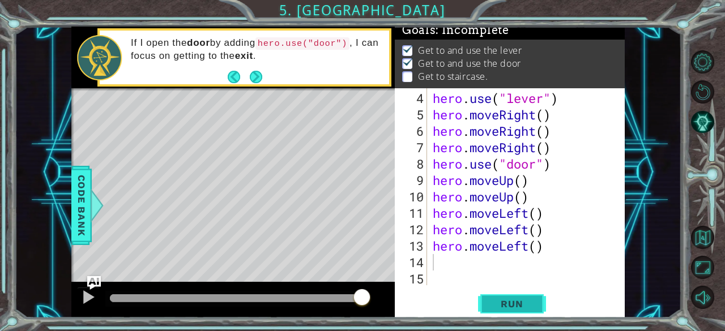
click at [496, 303] on span "Run" at bounding box center [511, 303] width 45 height 11
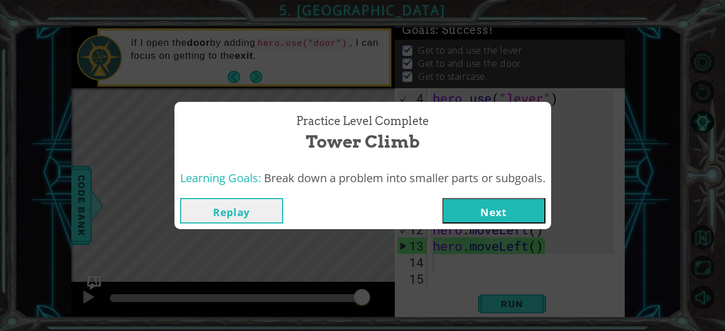
click at [496, 209] on button "Next" at bounding box center [493, 210] width 103 height 25
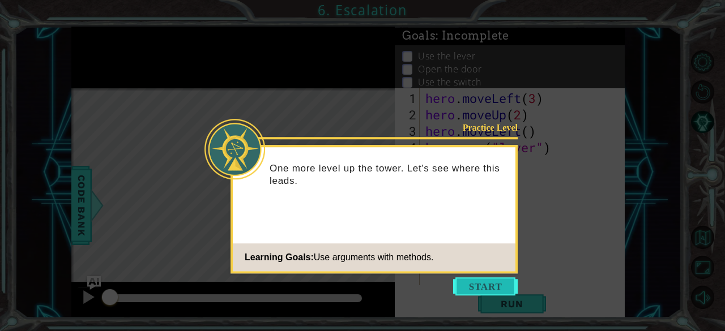
click at [493, 287] on button "Start" at bounding box center [485, 287] width 65 height 18
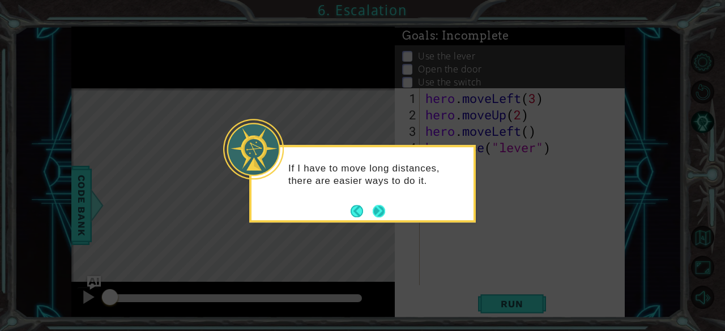
click at [380, 213] on button "Next" at bounding box center [379, 211] width 12 height 12
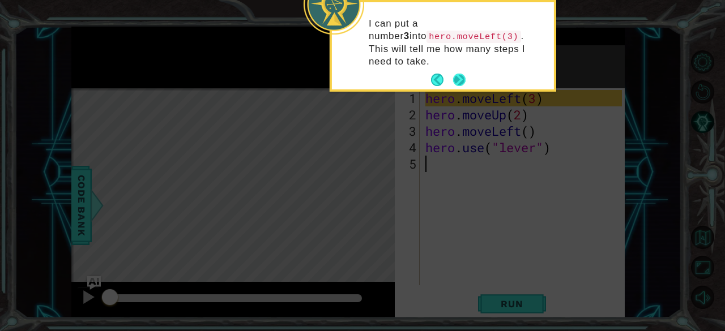
click at [458, 74] on button "Next" at bounding box center [459, 80] width 12 height 12
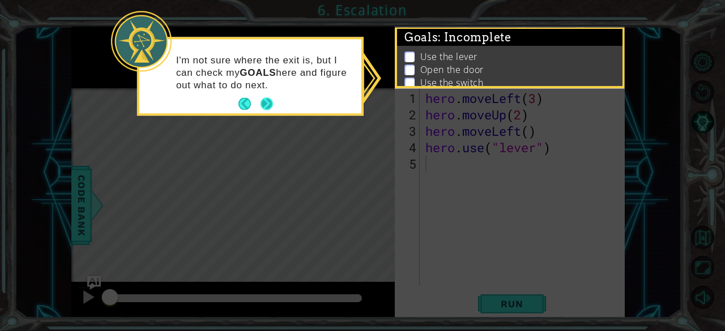
click at [269, 103] on button "Next" at bounding box center [267, 104] width 12 height 12
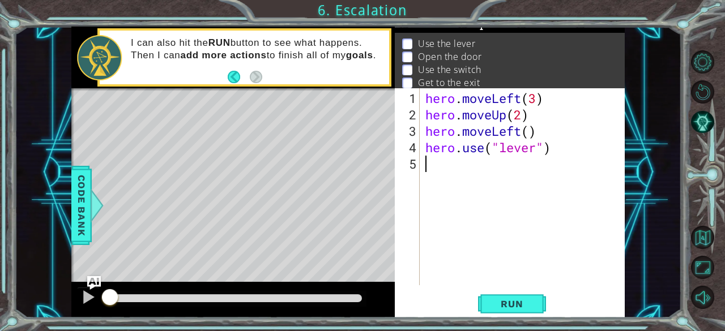
scroll to position [12, 0]
click at [497, 304] on span "Run" at bounding box center [511, 303] width 45 height 11
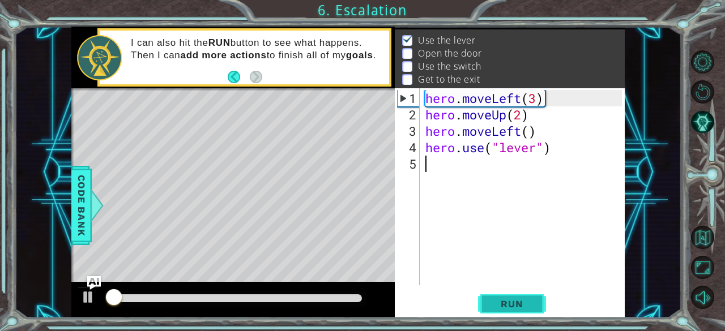
scroll to position [16, 0]
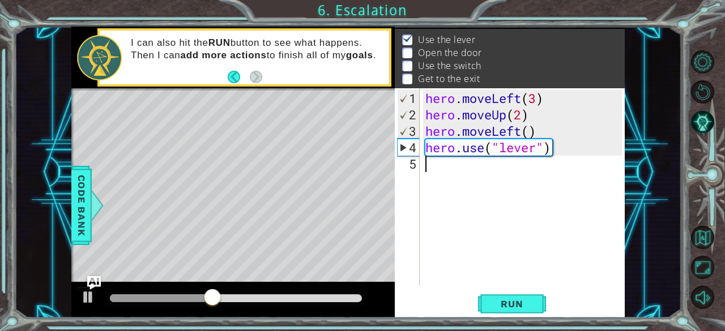
click at [445, 170] on div "hero . moveLeft ( 3 ) hero . moveUp ( 2 ) hero . moveLeft ( ) hero . use ( "lev…" at bounding box center [525, 205] width 205 height 230
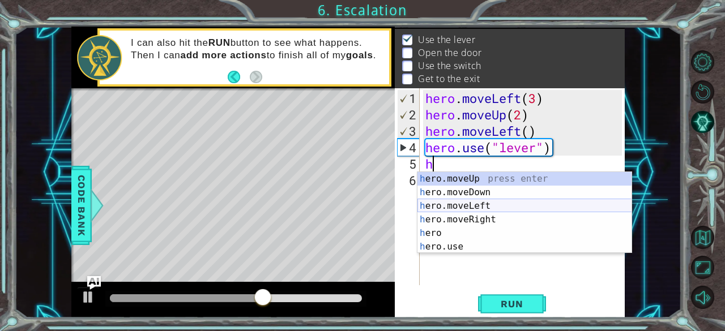
click at [503, 207] on div "h ero.moveUp press enter h ero.moveDown press enter h ero.moveLeft press enter …" at bounding box center [524, 226] width 215 height 109
type textarea "hero.moveLeft(1)"
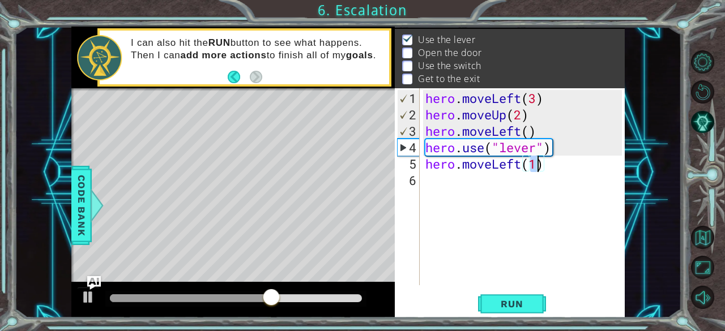
click at [434, 180] on div "hero . moveLeft ( 3 ) hero . moveUp ( 2 ) hero . moveLeft ( ) hero . use ( "lev…" at bounding box center [525, 205] width 205 height 230
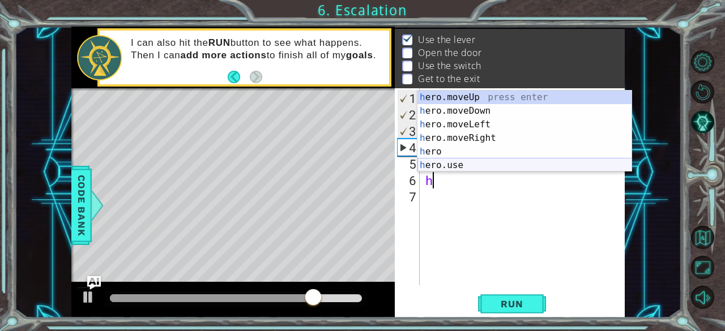
click at [505, 163] on div "h ero.moveUp press enter h ero.moveDown press enter h ero.moveLeft press enter …" at bounding box center [524, 145] width 215 height 109
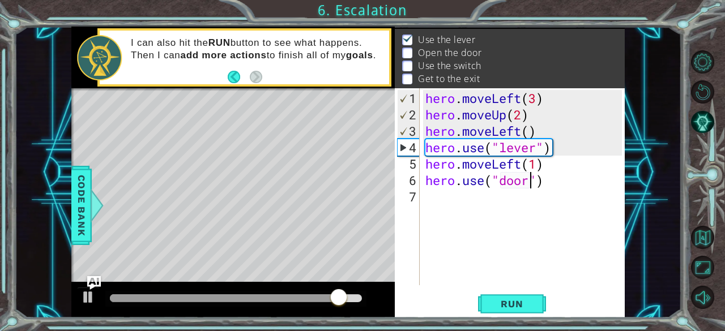
scroll to position [0, 5]
type textarea "hero.use("door")"
click at [523, 308] on span "Run" at bounding box center [511, 303] width 45 height 11
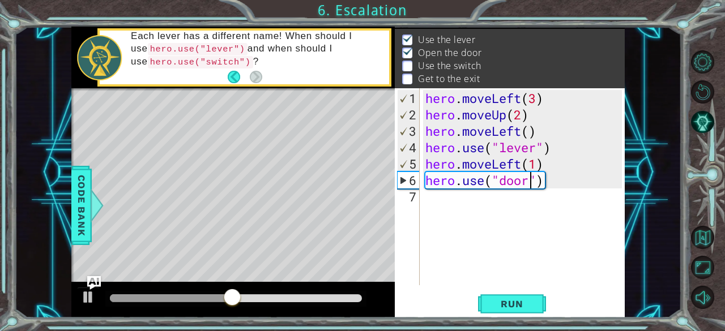
click at [441, 205] on div "hero . moveLeft ( 3 ) hero . moveUp ( 2 ) hero . moveLeft ( ) hero . use ( "lev…" at bounding box center [525, 205] width 205 height 230
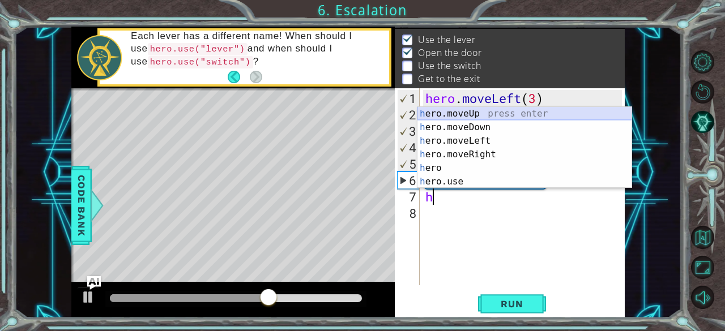
click at [479, 110] on div "h ero.moveUp press enter h ero.moveDown press enter h ero.moveLeft press enter …" at bounding box center [524, 161] width 215 height 109
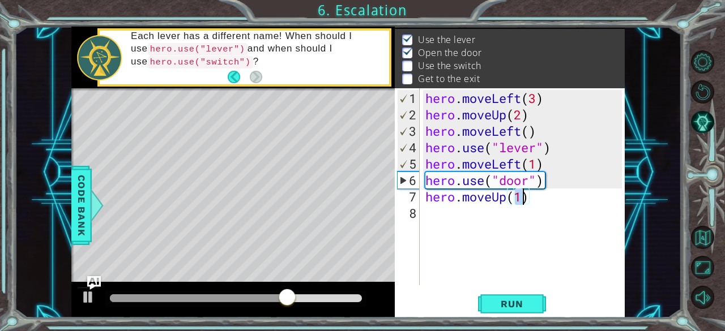
type textarea "hero.moveUp(2)"
click at [500, 216] on div "hero . moveLeft ( 3 ) hero . moveUp ( 2 ) hero . moveLeft ( ) hero . use ( "lev…" at bounding box center [525, 205] width 205 height 230
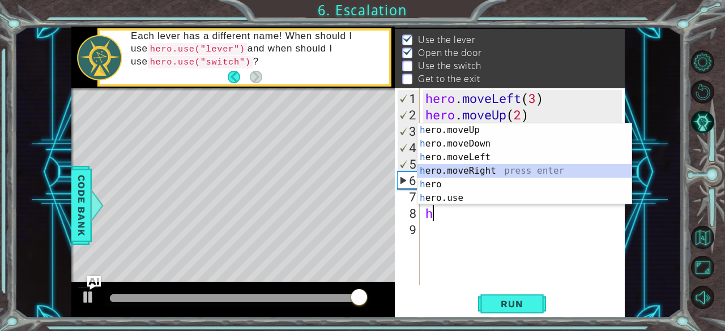
click at [489, 168] on div "h ero.moveUp press enter h ero.moveDown press enter h ero.moveLeft press enter …" at bounding box center [524, 177] width 215 height 109
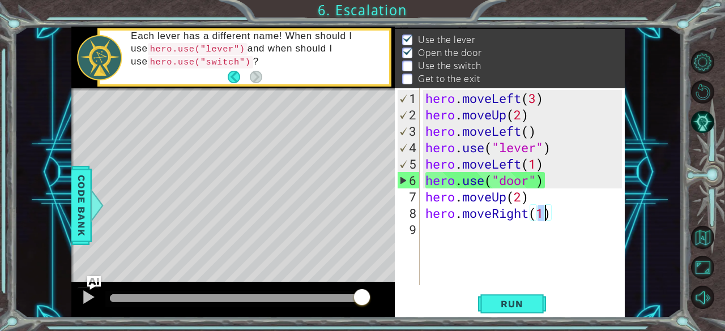
scroll to position [0, 5]
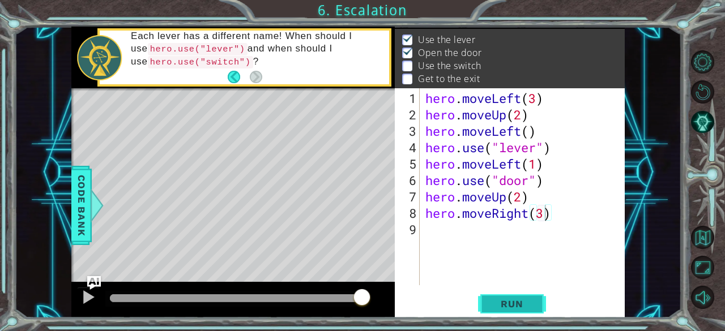
click at [523, 304] on span "Run" at bounding box center [511, 303] width 45 height 11
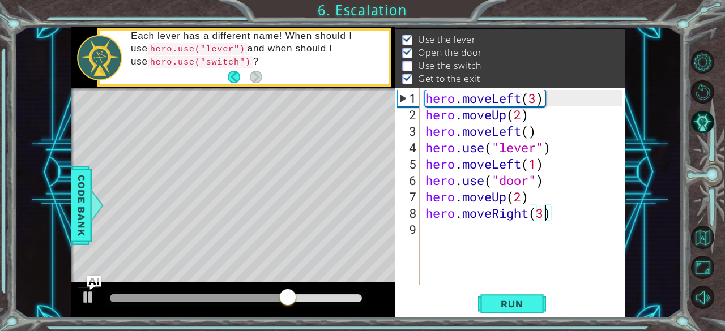
scroll to position [0, 5]
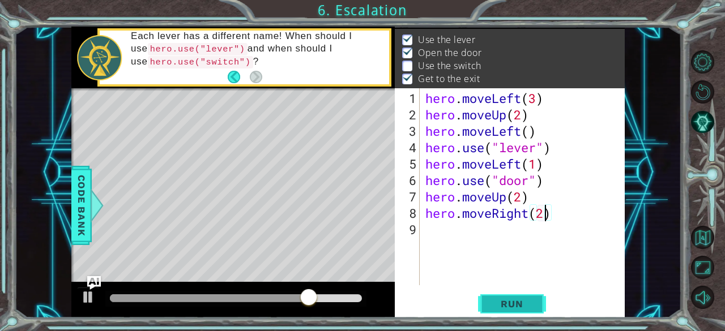
type textarea "hero.moveRight(2)"
click at [506, 302] on span "Run" at bounding box center [511, 303] width 45 height 11
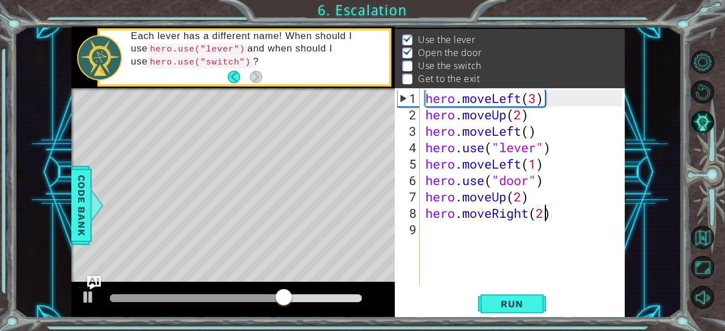
click at [443, 235] on div "hero . moveLeft ( 3 ) hero . moveUp ( 2 ) hero . moveLeft ( ) hero . use ( "lev…" at bounding box center [525, 205] width 205 height 230
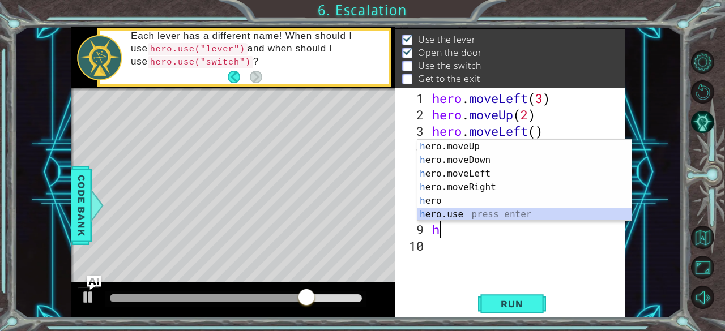
click at [436, 212] on div "h ero.moveUp press enter h ero.moveDown press enter h ero.moveLeft press enter …" at bounding box center [524, 194] width 215 height 109
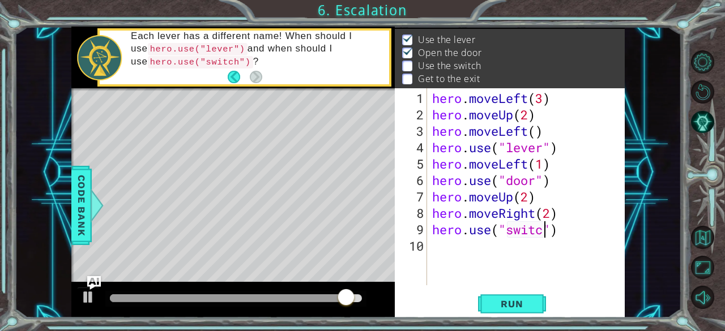
scroll to position [0, 5]
type textarea "hero.use("switch")"
click at [440, 243] on div "hero . moveLeft ( 3 ) hero . moveUp ( 2 ) hero . moveLeft ( ) hero . use ( "lev…" at bounding box center [529, 205] width 198 height 230
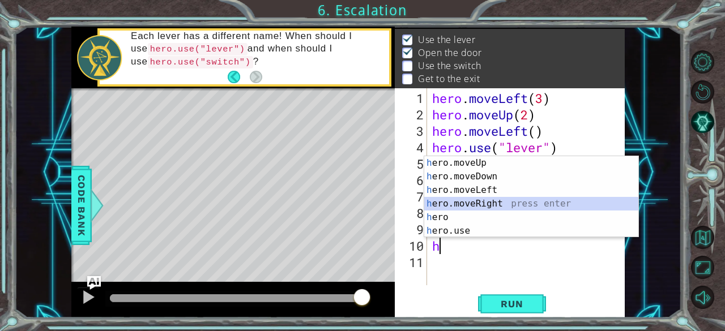
click at [502, 200] on div "h ero.moveUp press enter h ero.moveDown press enter h ero.moveLeft press enter …" at bounding box center [531, 210] width 215 height 109
type textarea "hero.moveRight(1)"
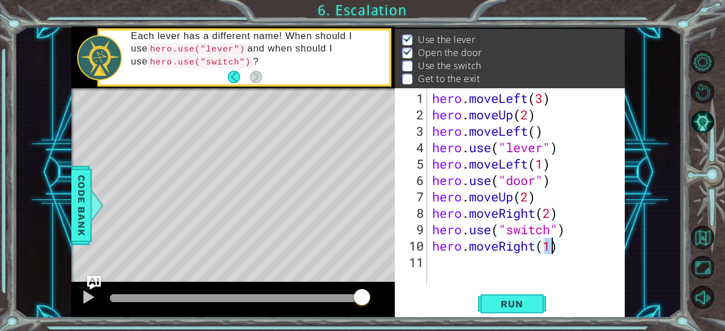
click at [433, 266] on div "hero . moveLeft ( 3 ) hero . moveUp ( 2 ) hero . moveLeft ( ) hero . use ( "lev…" at bounding box center [529, 205] width 198 height 230
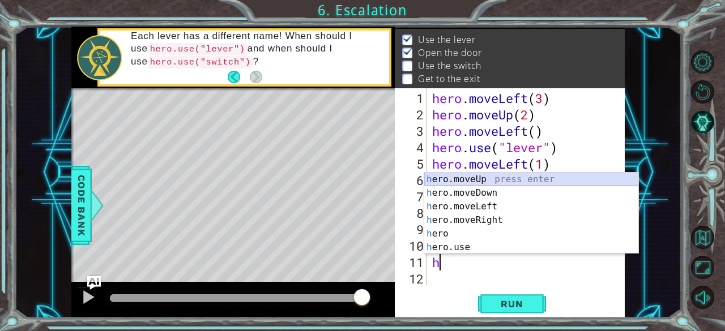
click at [465, 181] on div "h ero.moveUp press enter h ero.moveDown press enter h ero.moveLeft press enter …" at bounding box center [531, 227] width 215 height 109
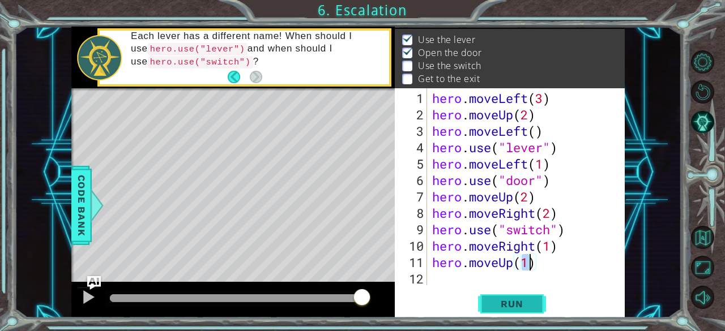
type textarea "hero.moveUp(1)"
click at [524, 298] on span "Run" at bounding box center [511, 303] width 45 height 11
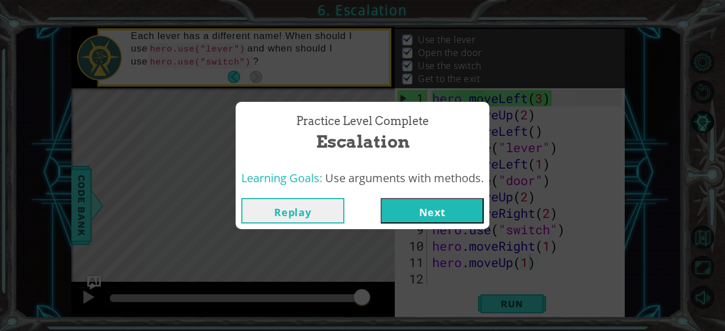
click at [442, 212] on button "Next" at bounding box center [432, 210] width 103 height 25
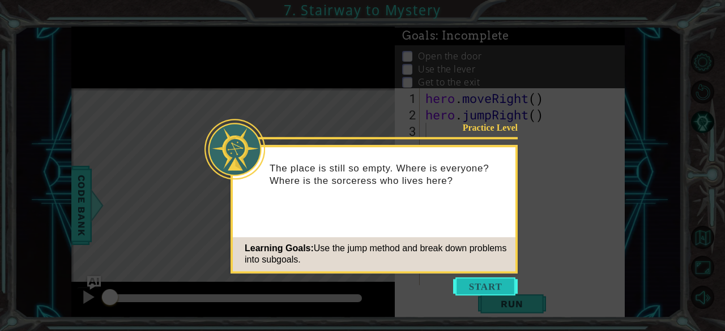
click at [481, 287] on button "Start" at bounding box center [485, 287] width 65 height 18
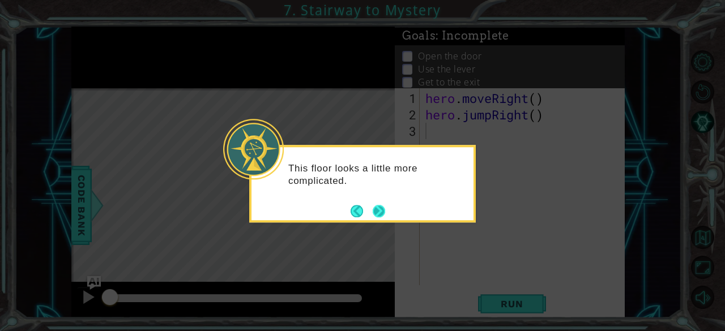
click at [379, 210] on button "Next" at bounding box center [379, 211] width 12 height 12
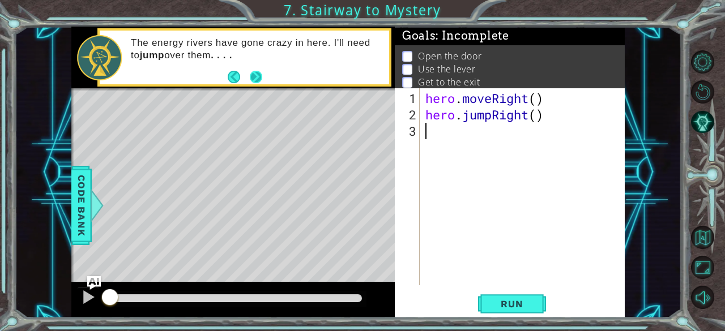
click at [258, 79] on button "Next" at bounding box center [256, 77] width 12 height 12
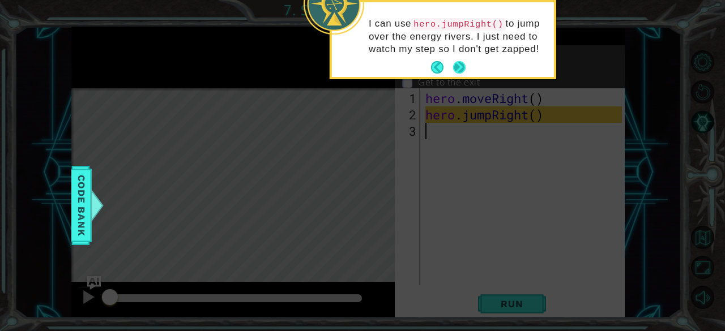
click at [462, 74] on button "Next" at bounding box center [459, 67] width 12 height 12
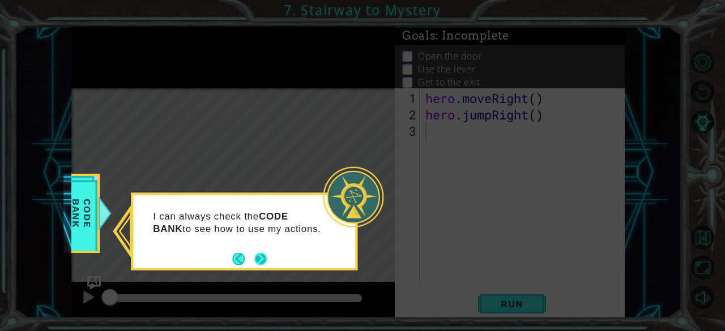
click at [257, 260] on button "Next" at bounding box center [260, 259] width 12 height 12
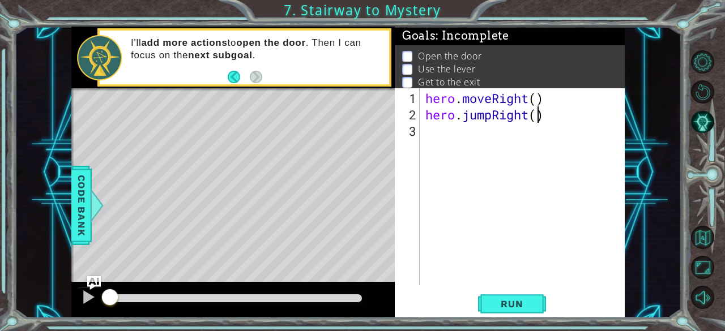
click at [537, 117] on div "hero . moveRight ( ) hero . jumpRight ( )" at bounding box center [525, 205] width 205 height 230
click at [536, 98] on div "hero . moveRight ( ) hero . jumpRight ( )" at bounding box center [525, 205] width 205 height 230
click at [536, 116] on div "hero . moveRight ( 1 ) hero . jumpRight ( )" at bounding box center [525, 205] width 205 height 230
type textarea "hero.jumpRight(1)"
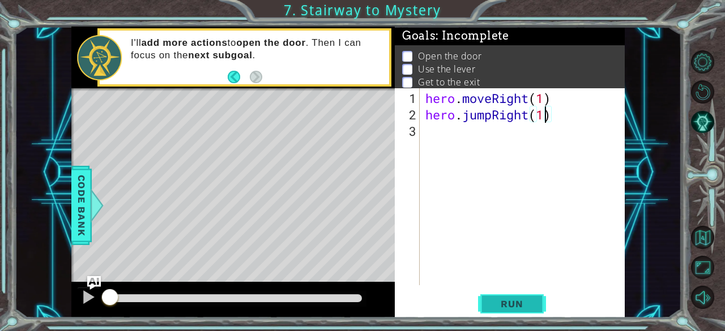
click at [495, 310] on button "Run" at bounding box center [512, 304] width 68 height 23
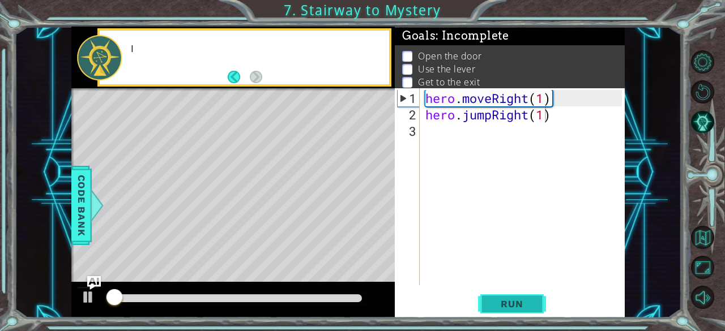
click at [495, 310] on button "Run" at bounding box center [512, 304] width 68 height 23
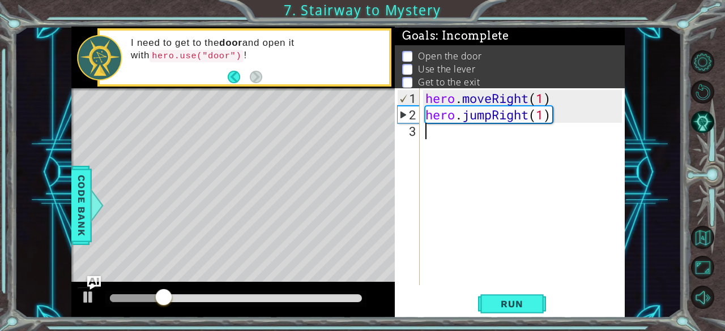
click at [477, 139] on div "hero . moveRight ( 1 ) hero . jumpRight ( 1 )" at bounding box center [525, 205] width 205 height 230
click at [442, 113] on div "hero . moveRight ( 1 ) hero . jumpRight ( 1 )" at bounding box center [525, 205] width 205 height 230
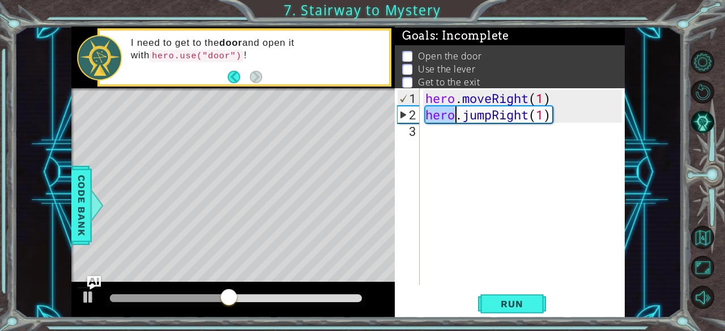
click at [442, 113] on div "hero . moveRight ( 1 ) hero . jumpRight ( 1 )" at bounding box center [525, 205] width 205 height 230
type textarea "hero.jumpRight(1)"
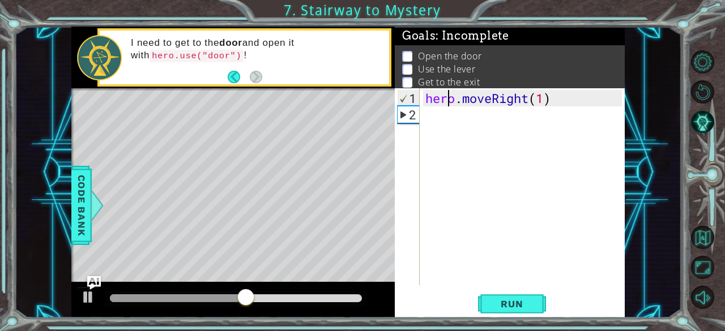
click at [445, 102] on div "hero . moveRight ( 1 )" at bounding box center [525, 205] width 205 height 230
click at [445, 102] on div "hero . moveRight ( 1 )" at bounding box center [522, 186] width 199 height 197
click at [445, 102] on div "hero . moveRight ( 1 )" at bounding box center [525, 205] width 205 height 230
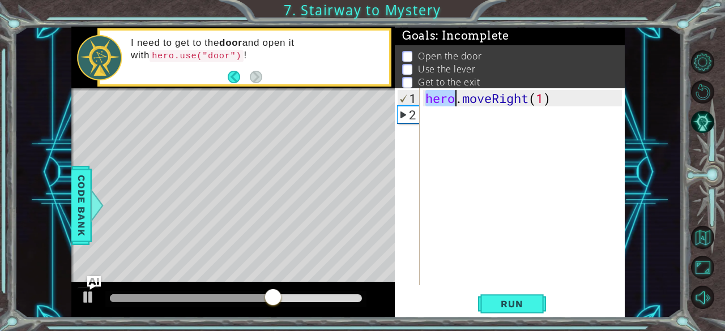
click at [445, 101] on div "hero . moveRight ( 1 )" at bounding box center [522, 186] width 199 height 197
click at [446, 99] on div "hero . moveRight ( 1 )" at bounding box center [525, 205] width 205 height 230
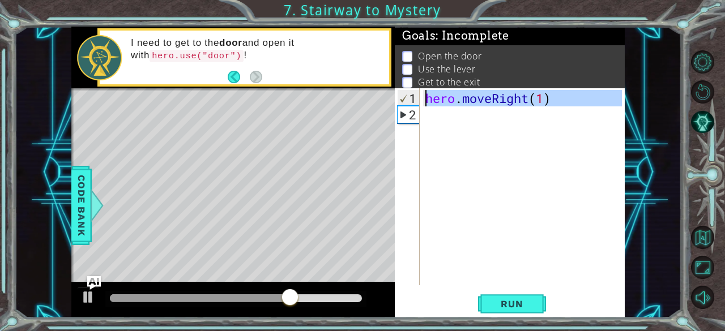
click at [446, 99] on div "hero . moveRight ( 1 )" at bounding box center [525, 205] width 205 height 230
type textarea "hero.moveRight(1)"
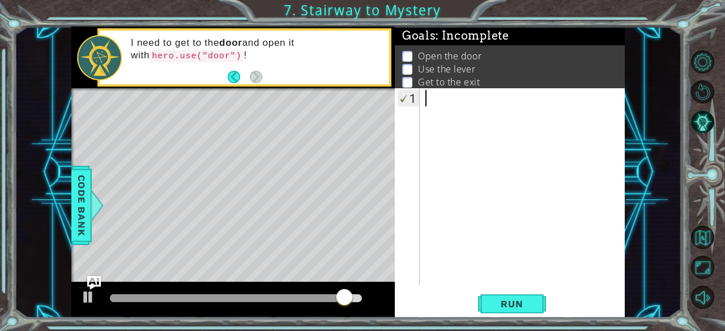
type textarea "h"
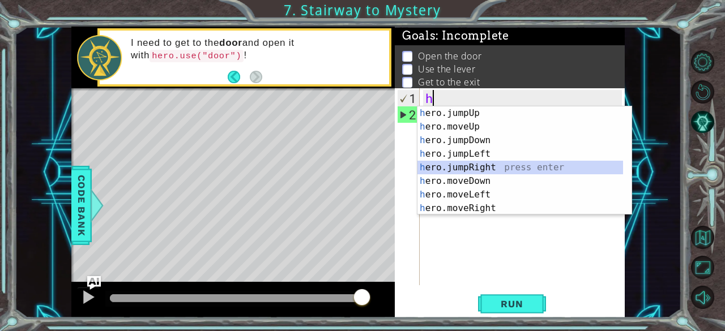
click at [511, 161] on div "h ero.jumpUp press enter h ero.moveUp press enter h ero.jumpDown press enter h …" at bounding box center [520, 174] width 206 height 136
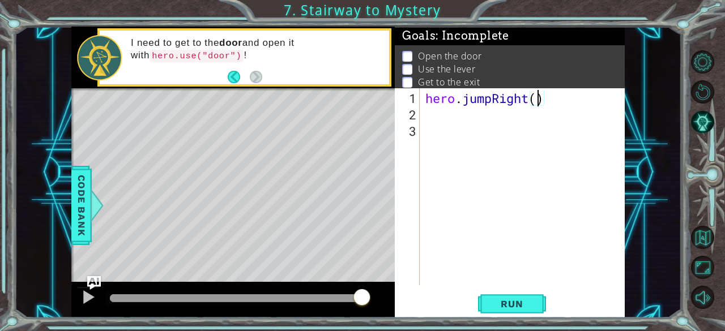
click at [537, 99] on div "hero . jumpRight ( )" at bounding box center [525, 205] width 205 height 230
type textarea "hero.jumpRight(1)"
click at [455, 120] on div "hero . jumpRight ( 1 )" at bounding box center [525, 205] width 205 height 230
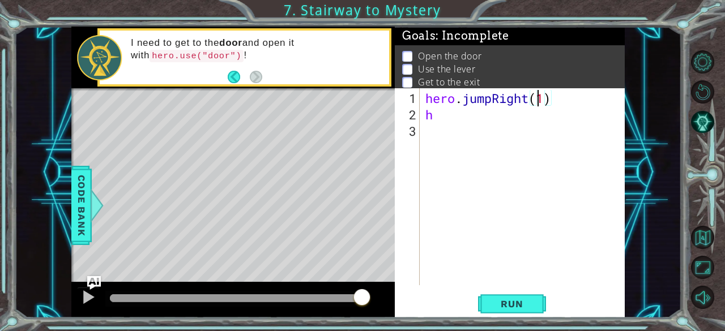
click at [540, 98] on div "hero . jumpRight ( 1 ) h" at bounding box center [525, 205] width 205 height 230
click at [515, 99] on div "hero . jumpRight ( 1 ) h" at bounding box center [525, 205] width 205 height 230
click at [487, 98] on div "hero . jumpRight ( 1 ) h" at bounding box center [525, 205] width 205 height 230
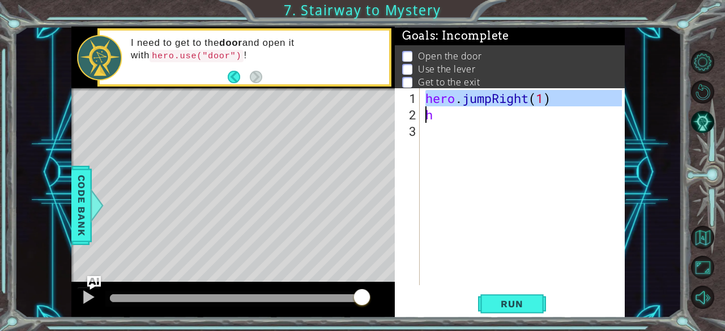
type textarea "h"
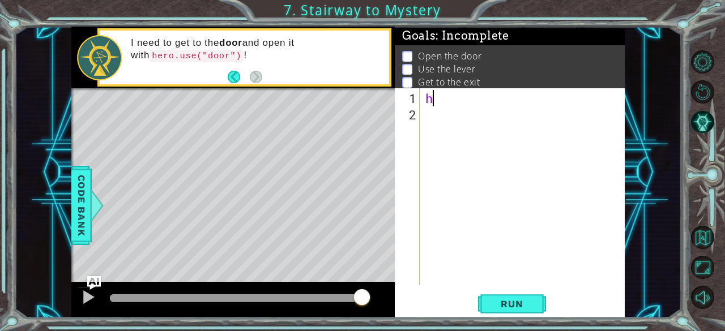
click at [442, 100] on div "h" at bounding box center [525, 205] width 205 height 230
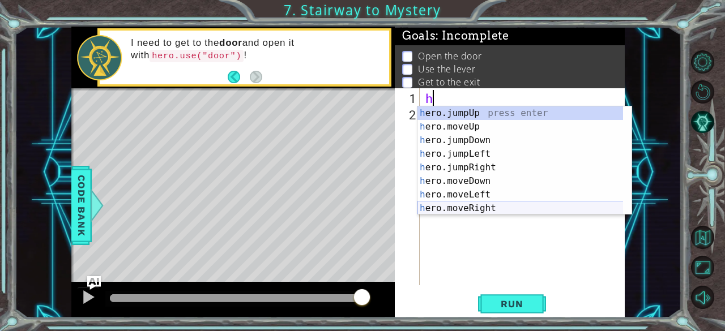
click at [503, 204] on div "h ero.jumpUp press enter h ero.moveUp press enter h ero.jumpDown press enter h …" at bounding box center [520, 174] width 206 height 136
type textarea "hero.moveRight(1)"
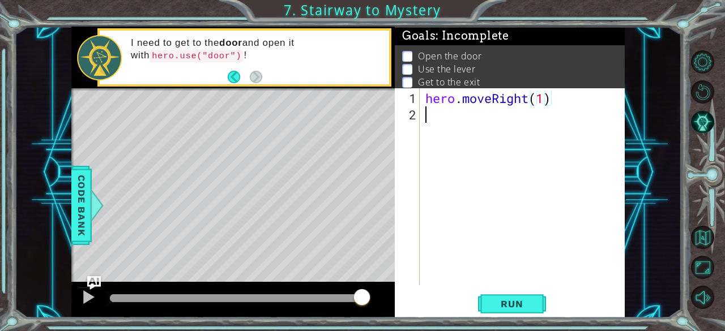
click at [442, 115] on div "hero . moveRight ( 1 )" at bounding box center [525, 205] width 205 height 230
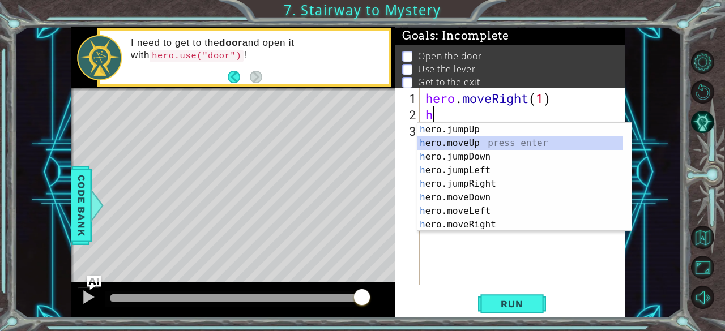
click at [480, 139] on div "h ero.jumpUp press enter h ero.moveUp press enter h ero.jumpDown press enter h …" at bounding box center [520, 191] width 206 height 136
type textarea "hero.moveUp(1)"
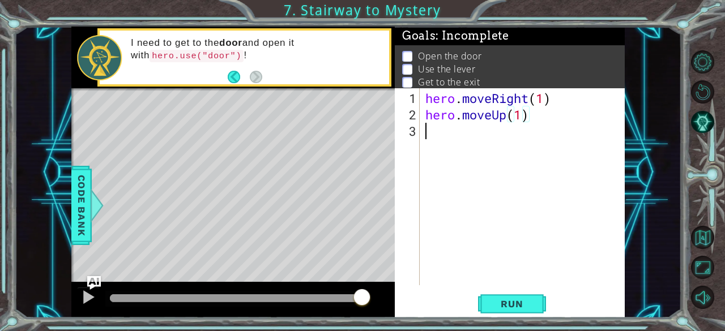
click at [447, 132] on div "hero . moveRight ( 1 ) hero . moveUp ( 1 )" at bounding box center [525, 205] width 205 height 230
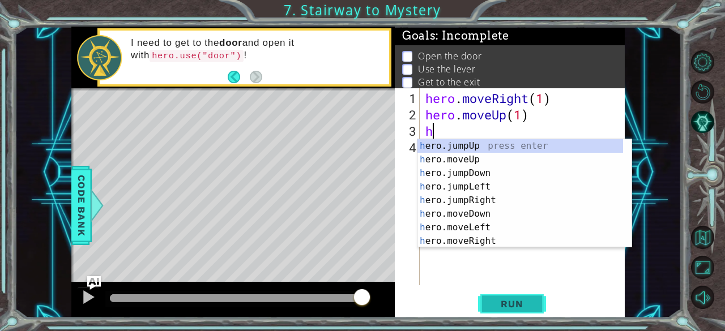
type textarea "h"
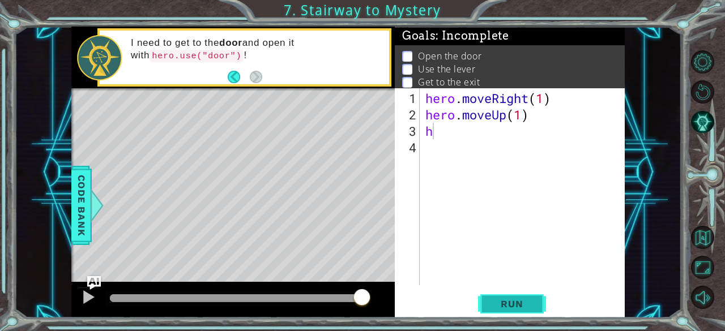
click at [506, 302] on span "Run" at bounding box center [511, 303] width 45 height 11
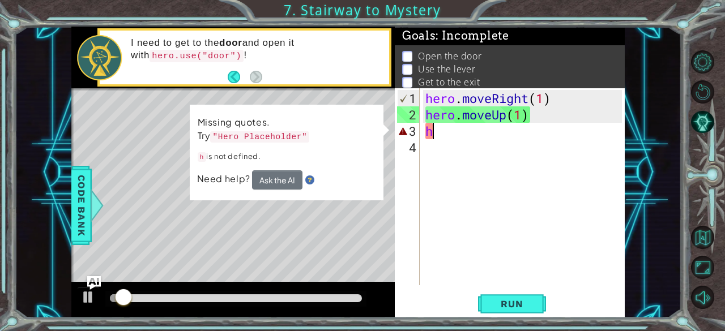
click at [429, 126] on div "hero . moveRight ( 1 ) hero . moveUp ( 1 ) h" at bounding box center [525, 205] width 205 height 230
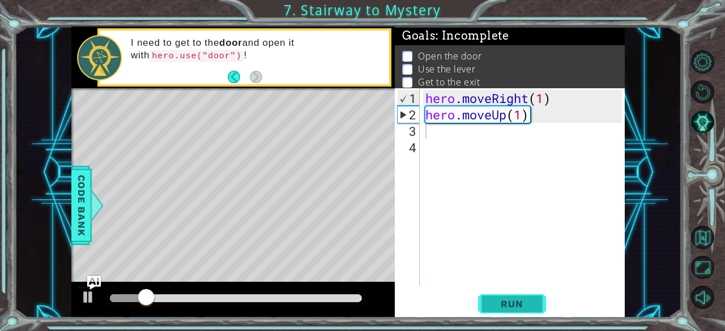
click at [487, 304] on button "Run" at bounding box center [512, 304] width 68 height 23
click at [462, 117] on div "hero . moveRight ( 1 ) hero . moveUp ( 1 )" at bounding box center [525, 205] width 205 height 230
click at [495, 115] on div "hero . moveRight ( 1 ) hero . moveUp ( 1 )" at bounding box center [525, 205] width 205 height 230
click at [495, 115] on div "hero . moveRight ( 1 ) hero . moveUp ( 1 )" at bounding box center [522, 186] width 199 height 197
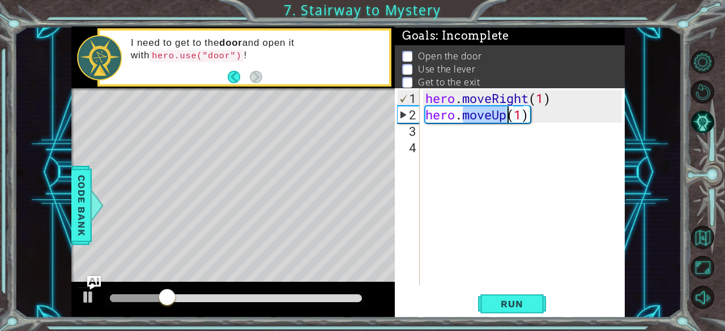
click at [495, 115] on div "hero . moveRight ( 1 ) hero . moveUp ( 1 )" at bounding box center [525, 205] width 205 height 230
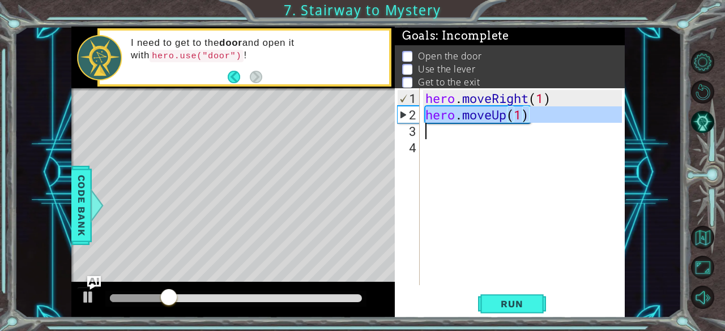
click at [495, 115] on div "hero . moveRight ( 1 ) hero . moveUp ( 1 )" at bounding box center [525, 205] width 205 height 230
type textarea "hero.moveUp(1)"
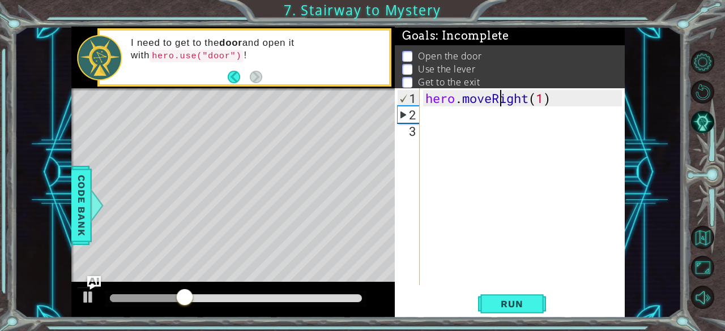
click at [498, 103] on div "hero . moveRight ( 1 )" at bounding box center [525, 205] width 205 height 230
type textarea "hero.moveRight(1)"
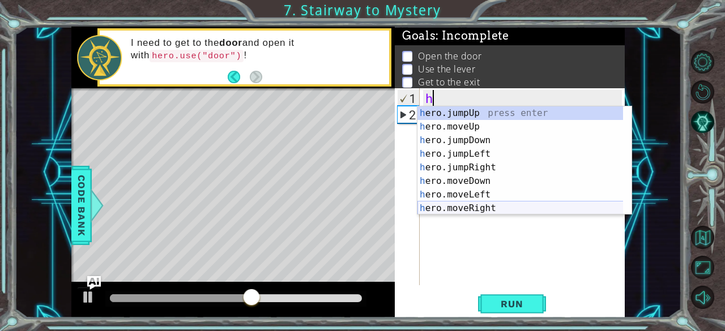
click at [505, 204] on div "h ero.jumpUp press enter h ero.moveUp press enter h ero.jumpDown press enter h …" at bounding box center [520, 174] width 206 height 136
type textarea "hero.moveRight(1)"
